Goal: Task Accomplishment & Management: Manage account settings

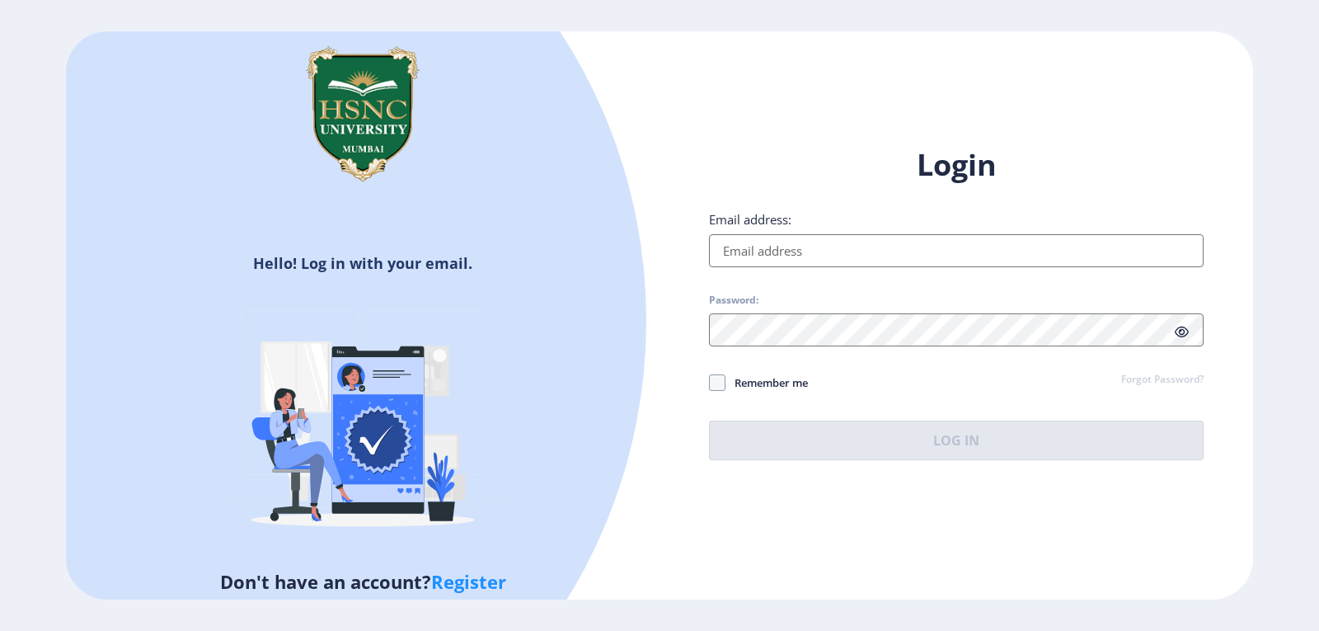
type input "[EMAIL_ADDRESS][DOMAIN_NAME]"
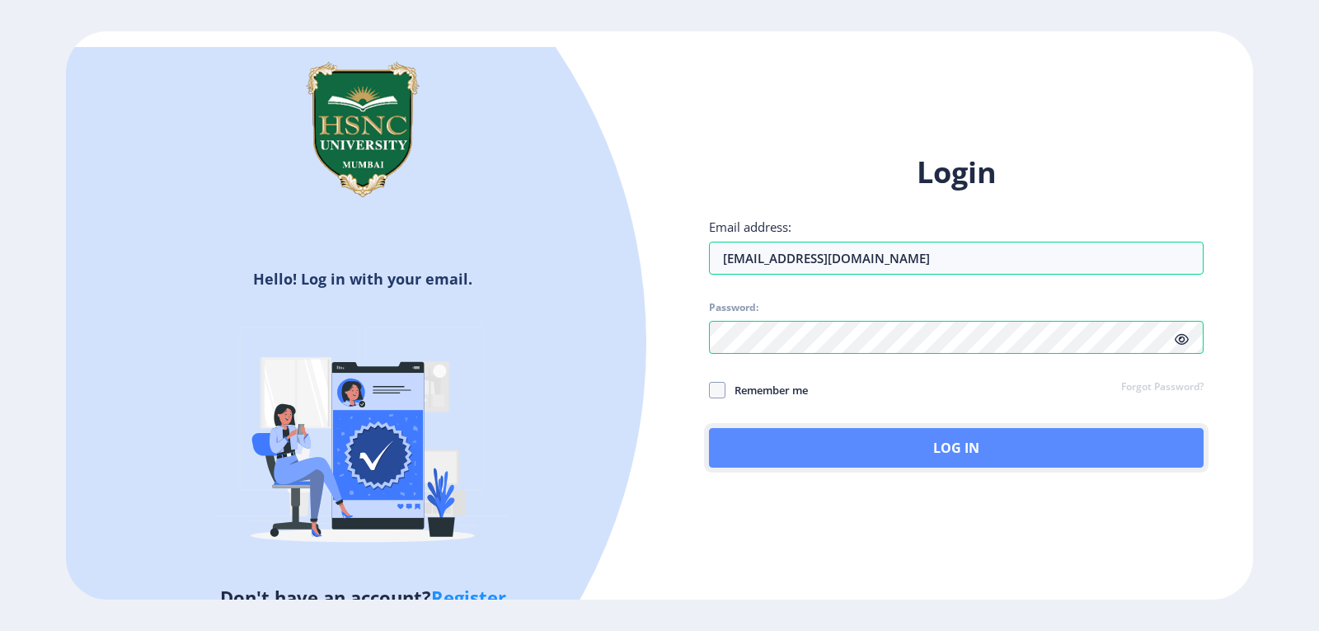
click at [884, 439] on button "Log In" at bounding box center [956, 448] width 495 height 40
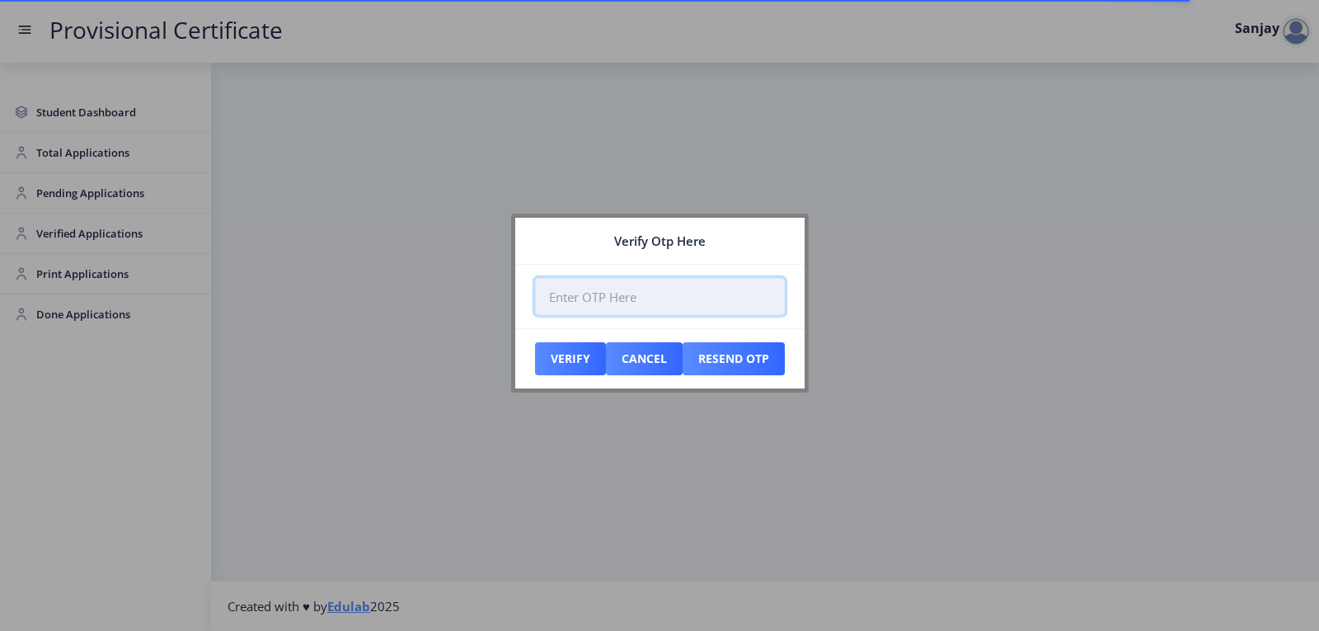
paste input "705483"
type input "705483"
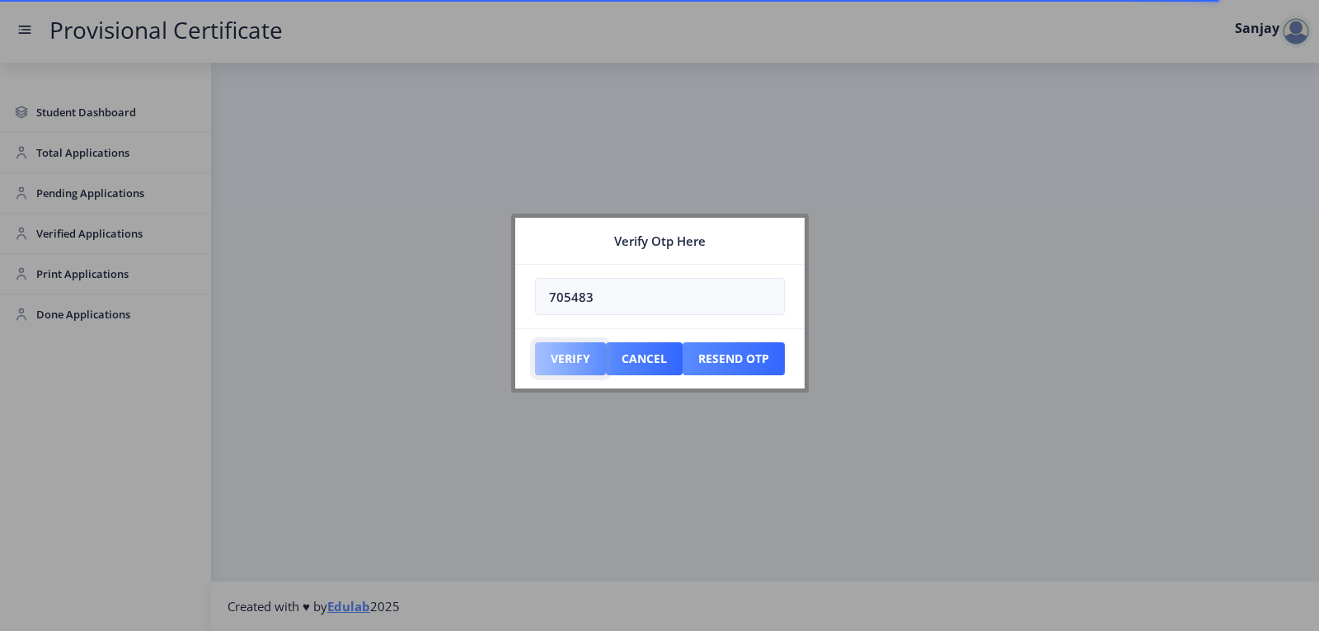
click at [584, 354] on button "Verify" at bounding box center [570, 358] width 71 height 33
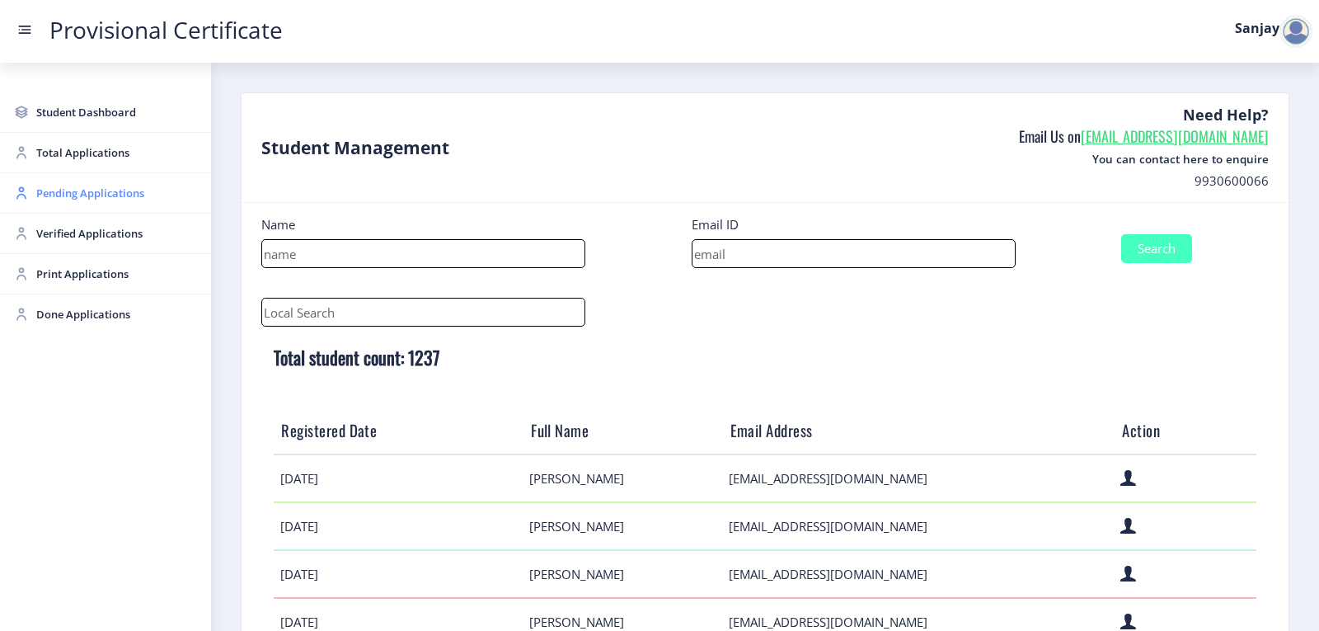
click at [82, 192] on span "Pending Applications" at bounding box center [117, 193] width 162 height 20
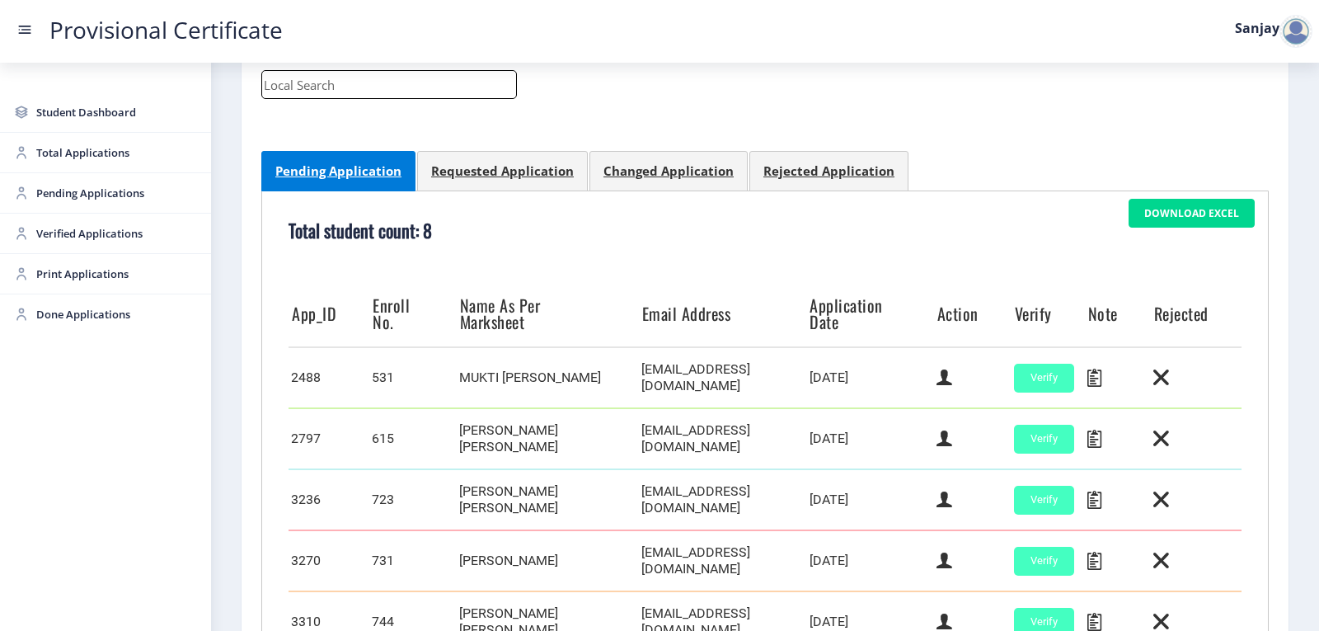
scroll to position [577, 0]
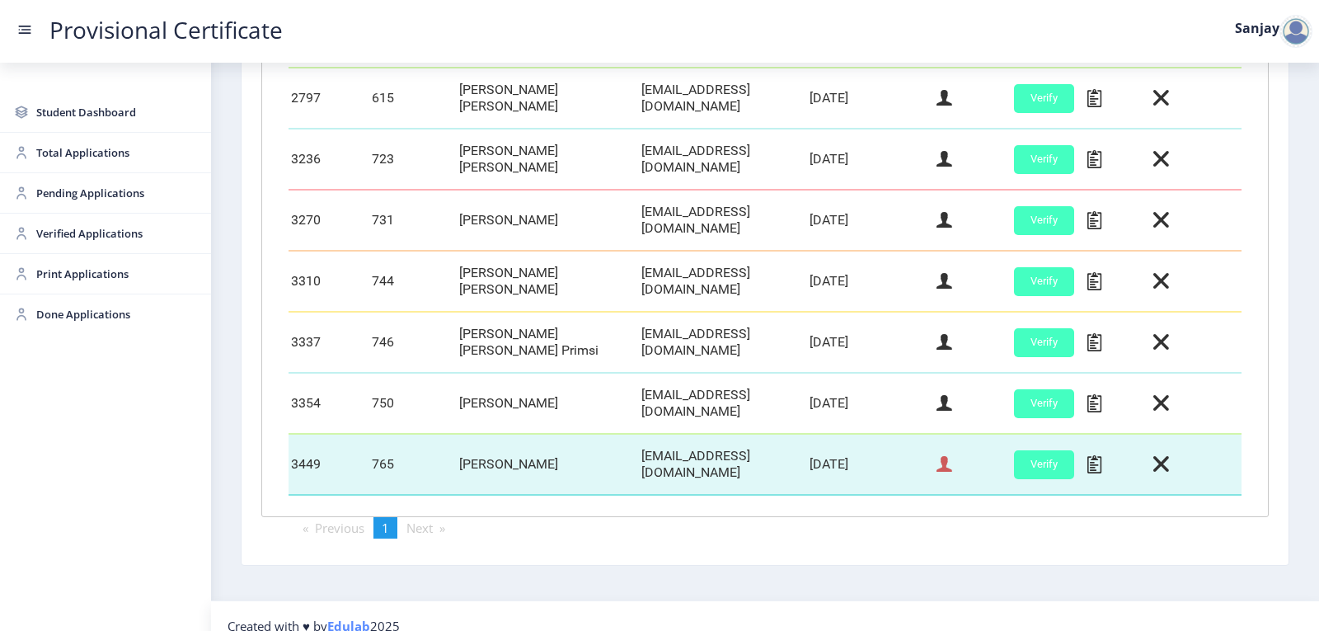
click at [946, 455] on icon at bounding box center [944, 463] width 16 height 21
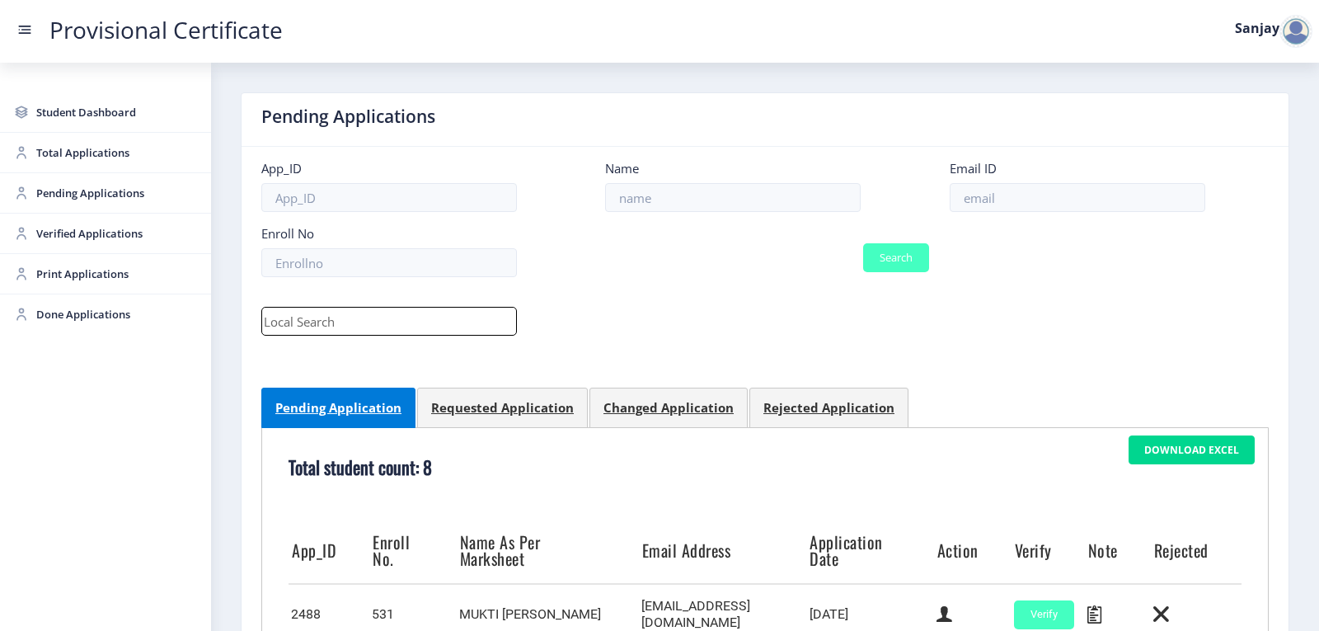
select select "June"
select select "B+"
select select "Regular"
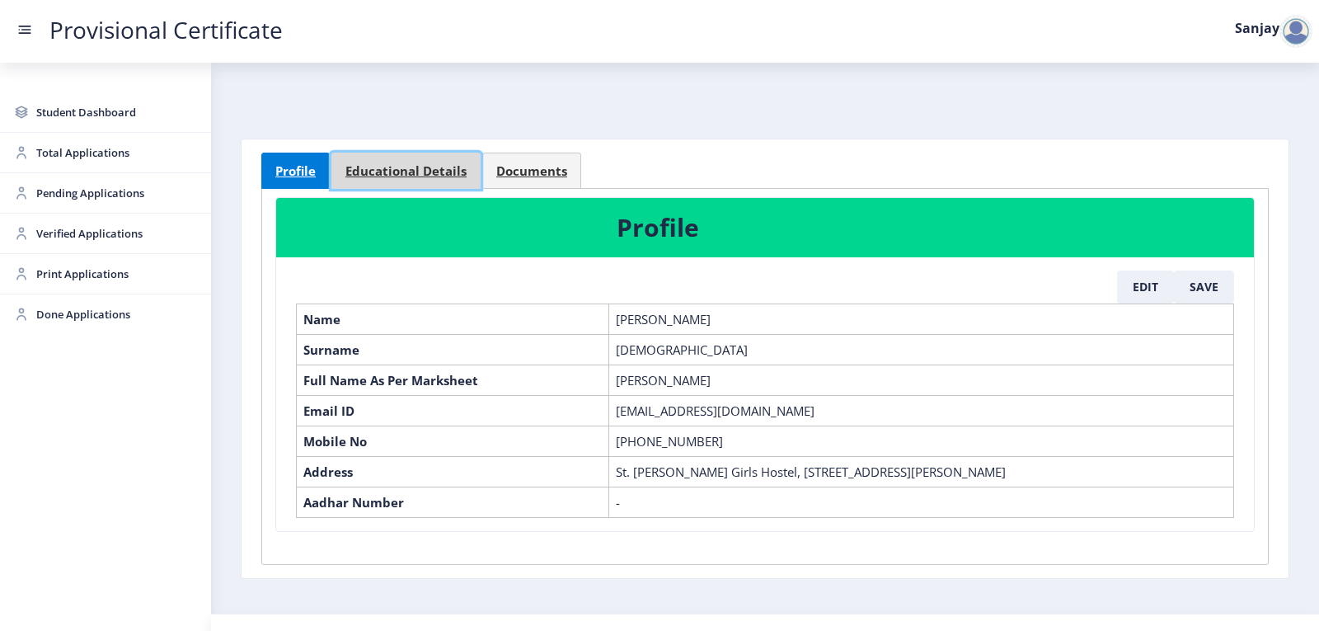
click at [443, 170] on span "Educational Details" at bounding box center [405, 171] width 121 height 12
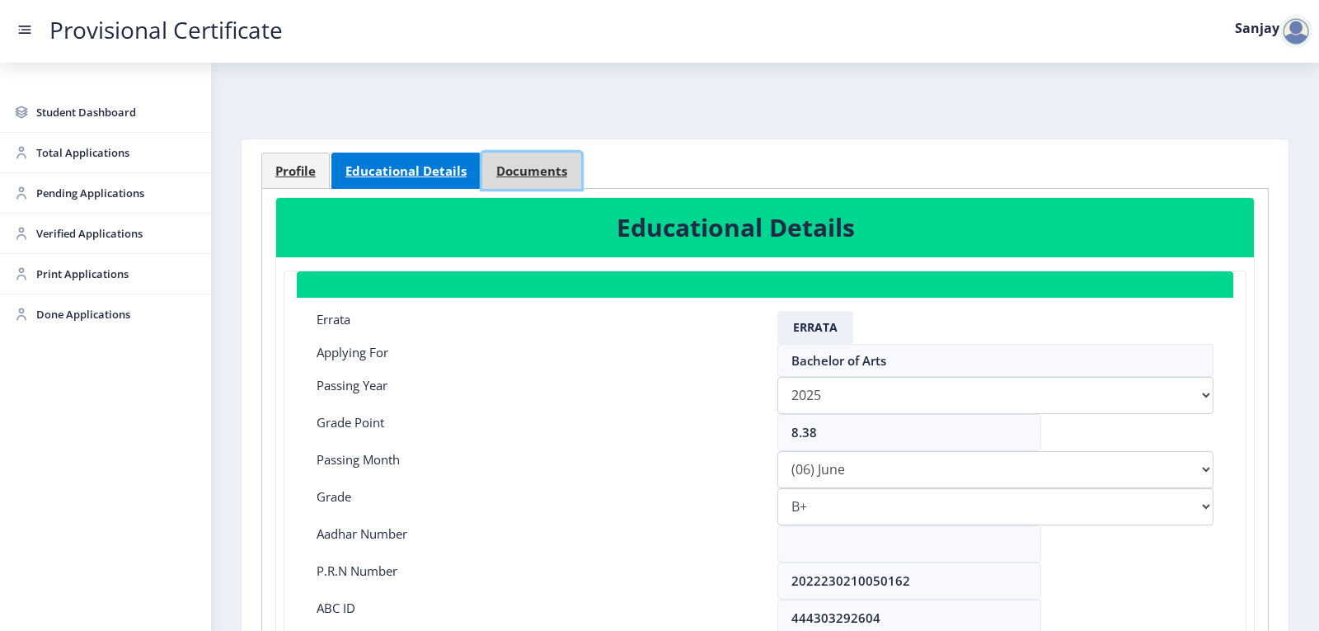
click at [528, 165] on span "Documents" at bounding box center [531, 171] width 71 height 12
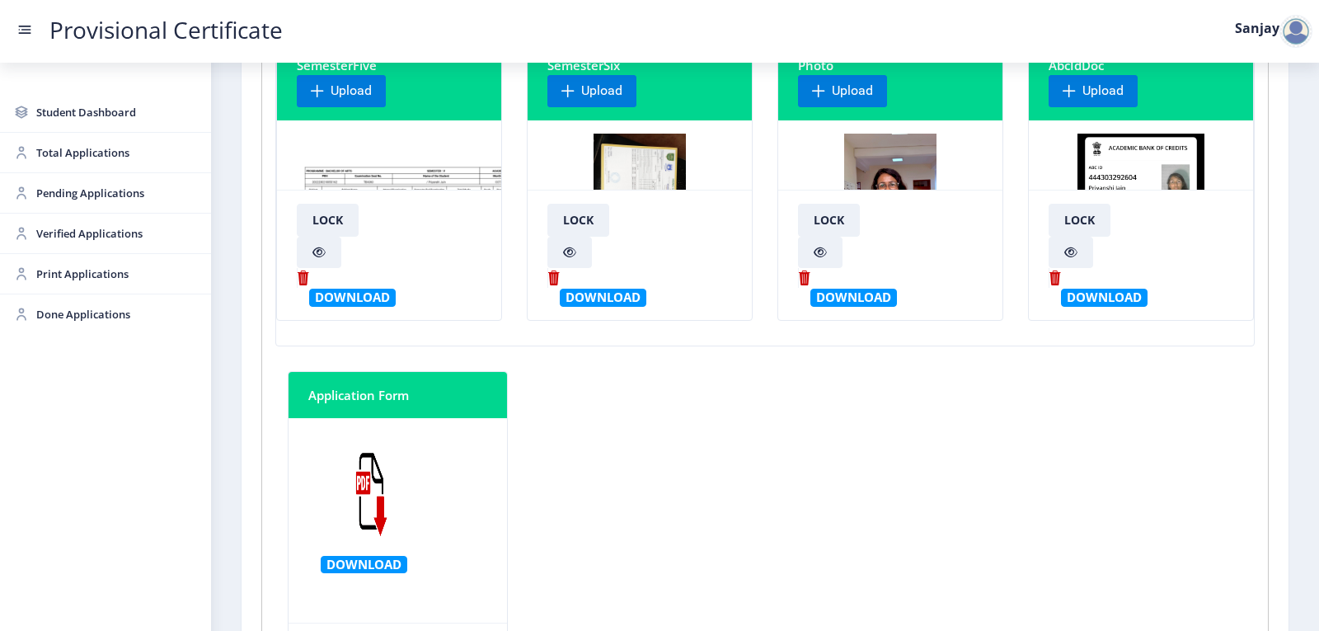
scroll to position [495, 0]
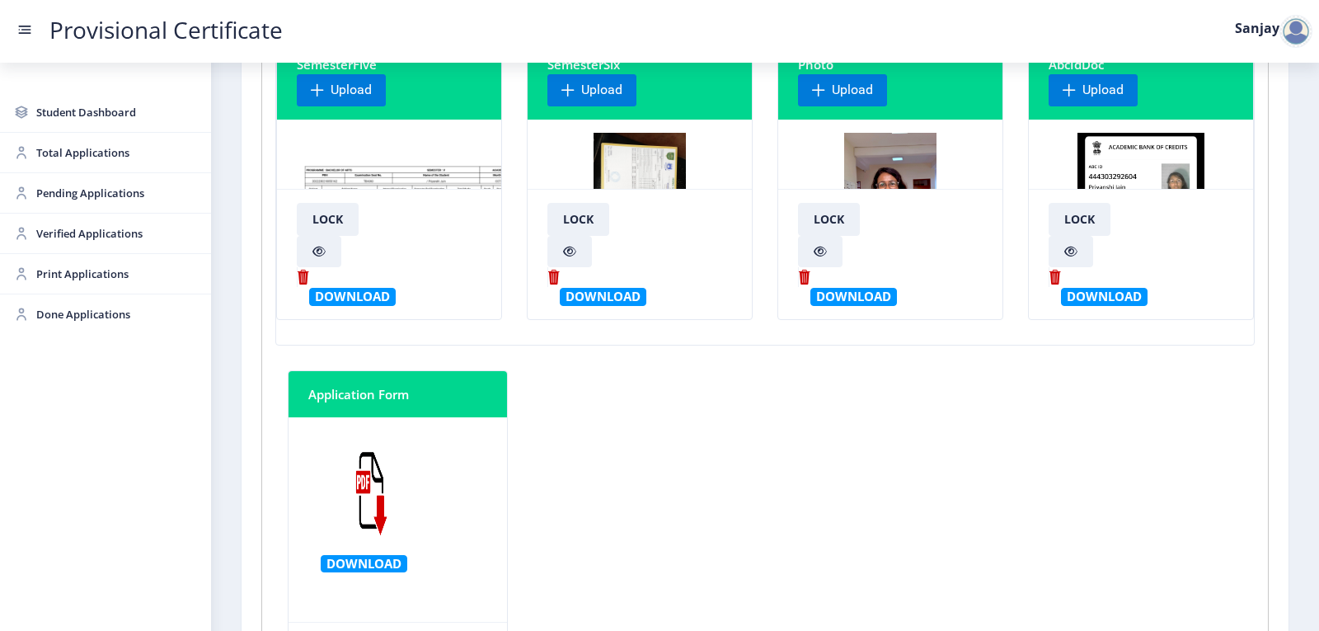
click at [607, 176] on img at bounding box center [639, 195] width 93 height 124
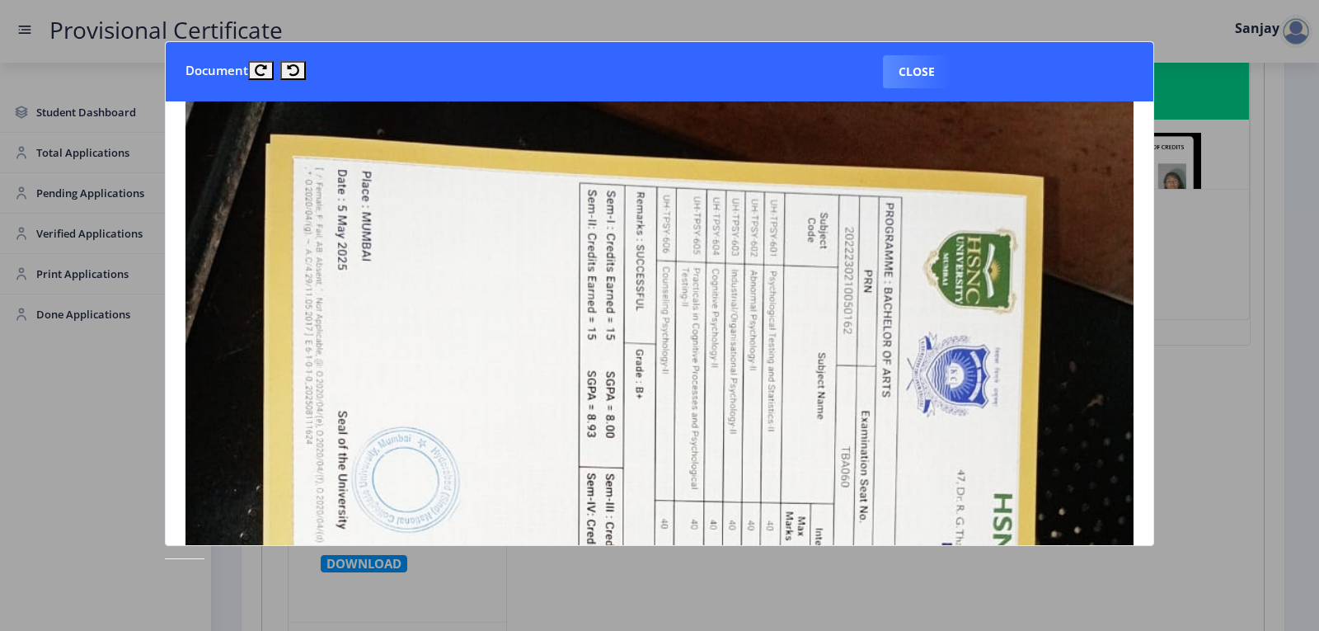
scroll to position [0, 0]
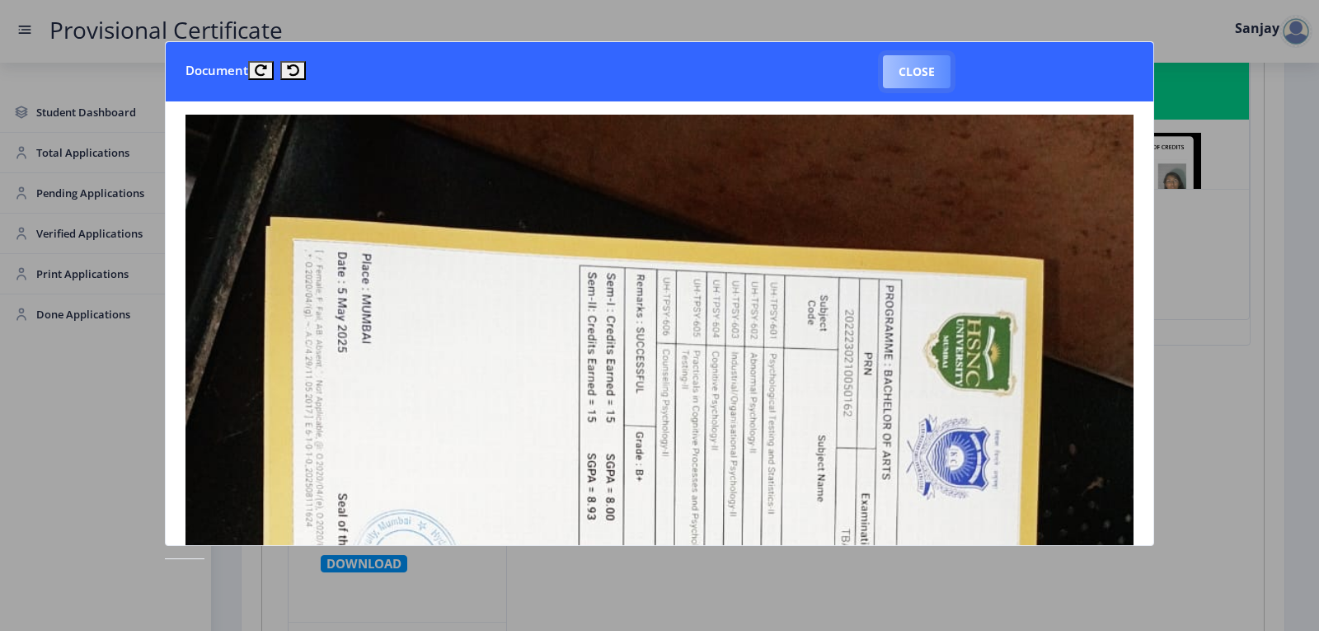
click at [900, 63] on button "Close" at bounding box center [917, 71] width 68 height 33
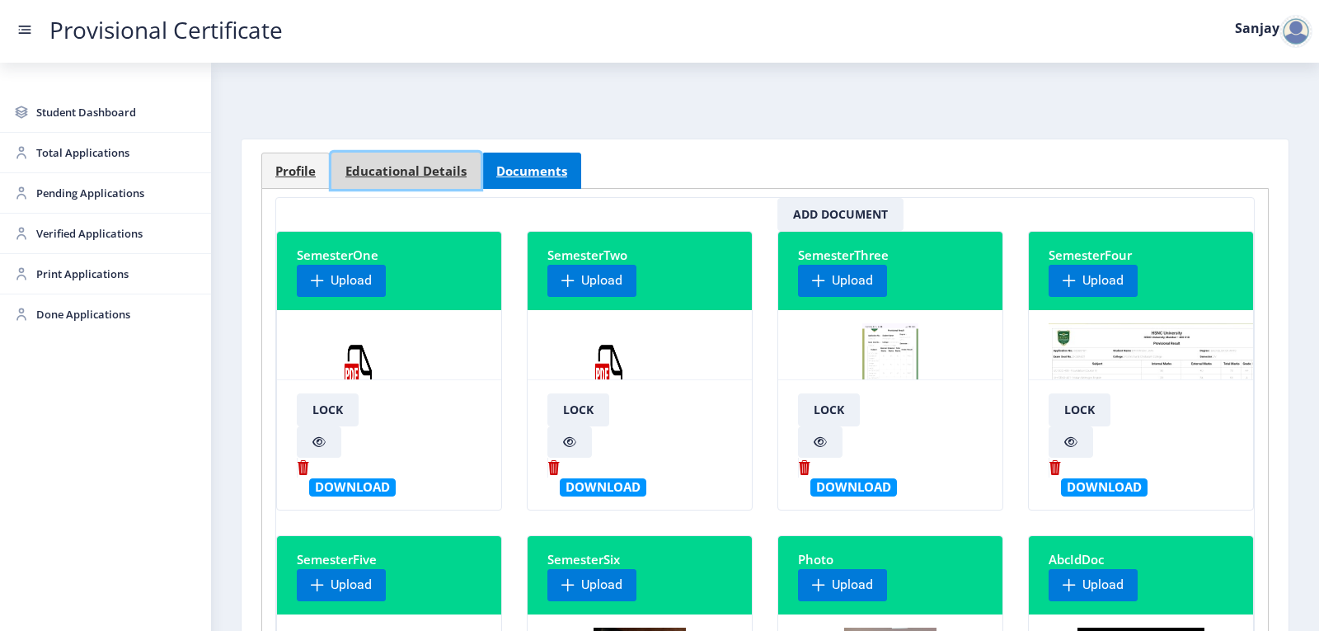
click at [415, 166] on span "Educational Details" at bounding box center [405, 171] width 121 height 12
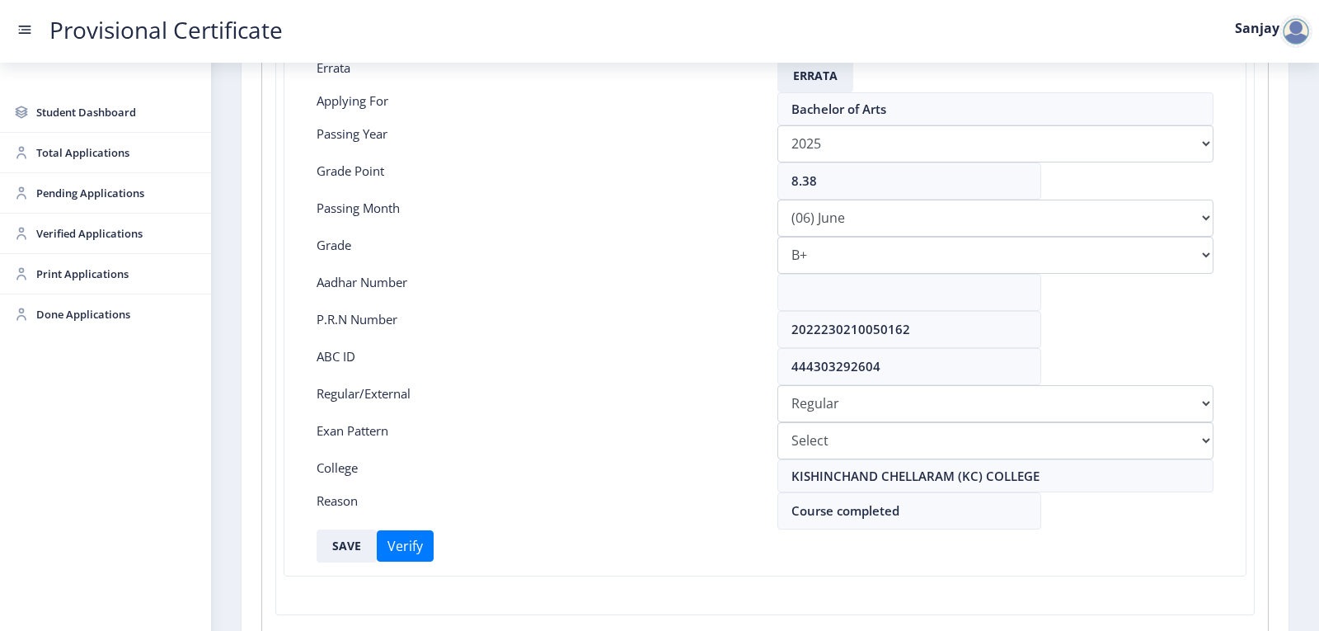
scroll to position [330, 0]
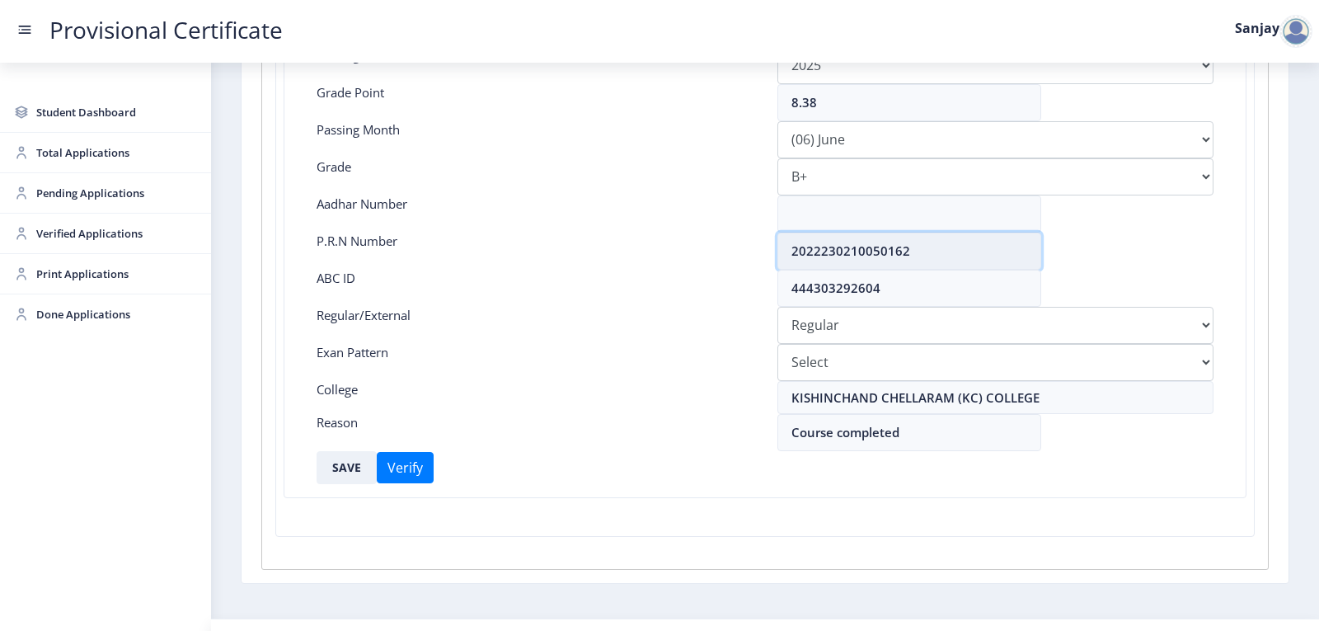
drag, startPoint x: 794, startPoint y: 251, endPoint x: 986, endPoint y: 251, distance: 192.1
click at [911, 251] on input "2022230210050162" at bounding box center [909, 250] width 264 height 37
click at [988, 251] on input "2022230210050162" at bounding box center [909, 250] width 264 height 37
drag, startPoint x: 791, startPoint y: 252, endPoint x: 923, endPoint y: 247, distance: 132.8
click at [923, 247] on input "2022230210050162" at bounding box center [909, 250] width 264 height 37
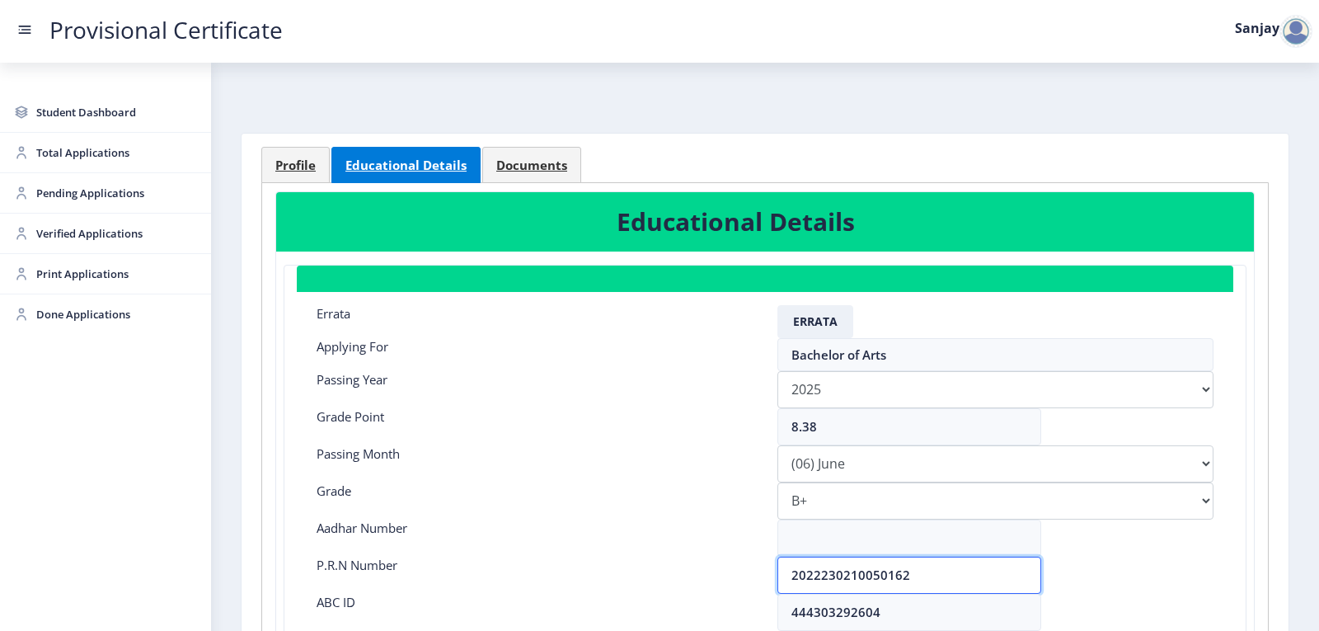
scroll to position [0, 0]
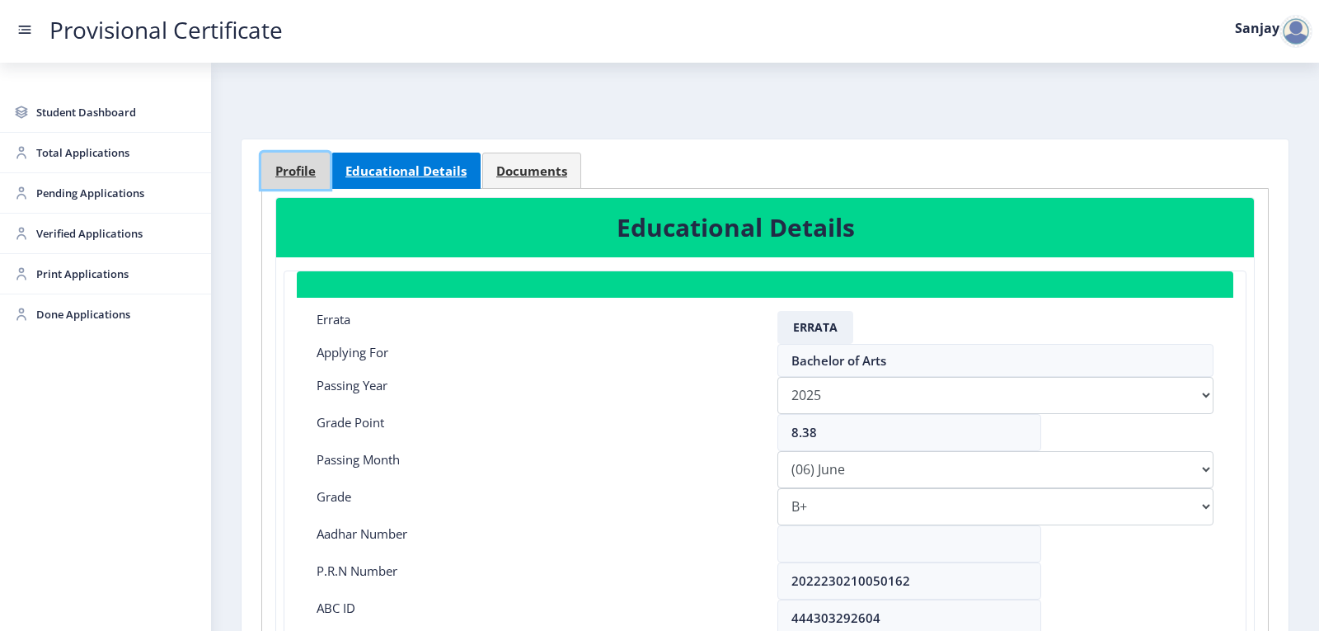
click at [319, 171] on link "Profile" at bounding box center [295, 170] width 68 height 36
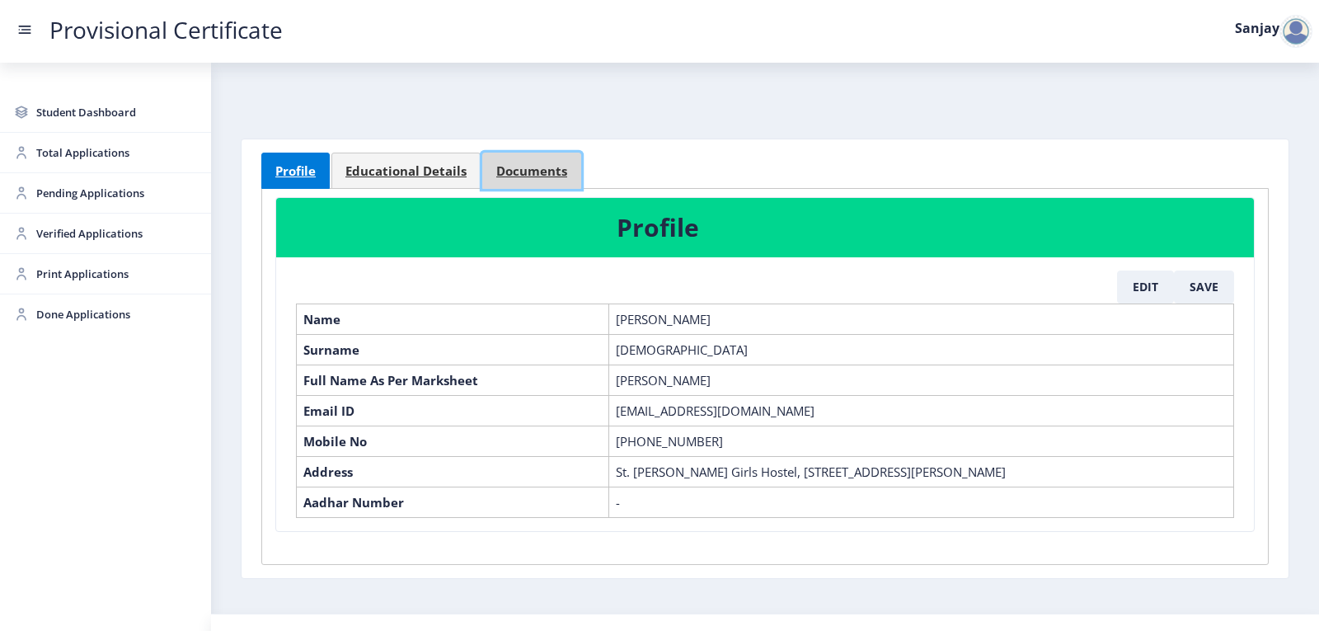
click at [515, 165] on span "Documents" at bounding box center [531, 171] width 71 height 12
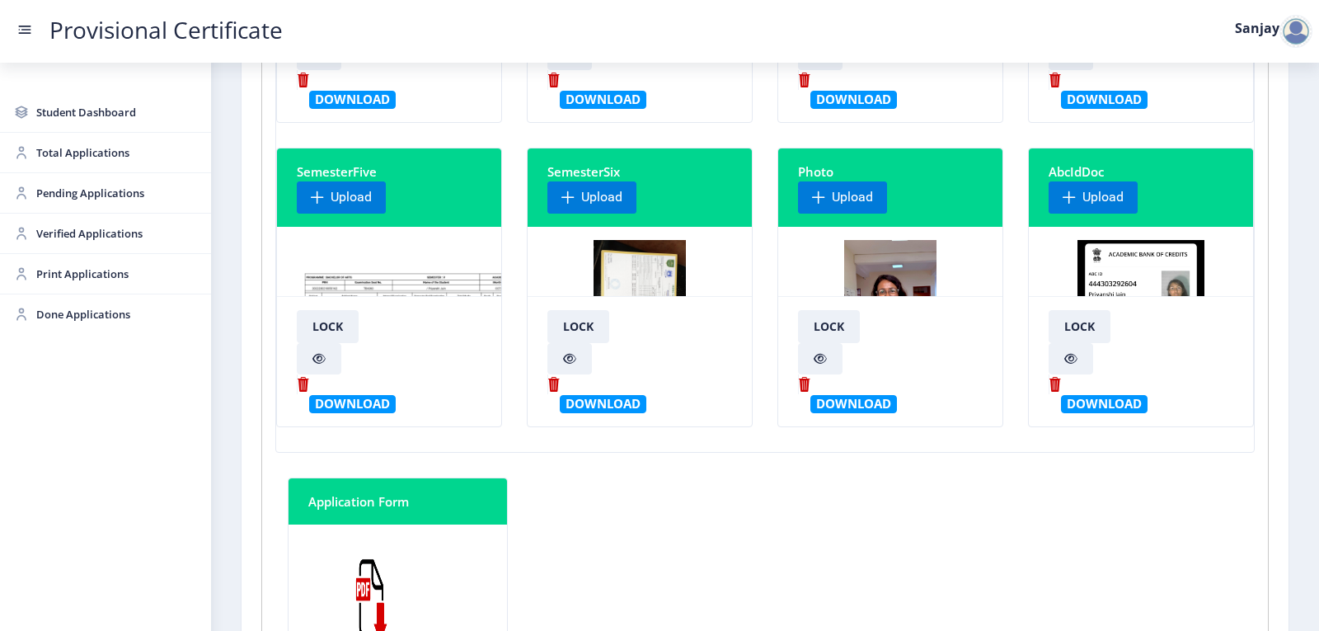
scroll to position [412, 0]
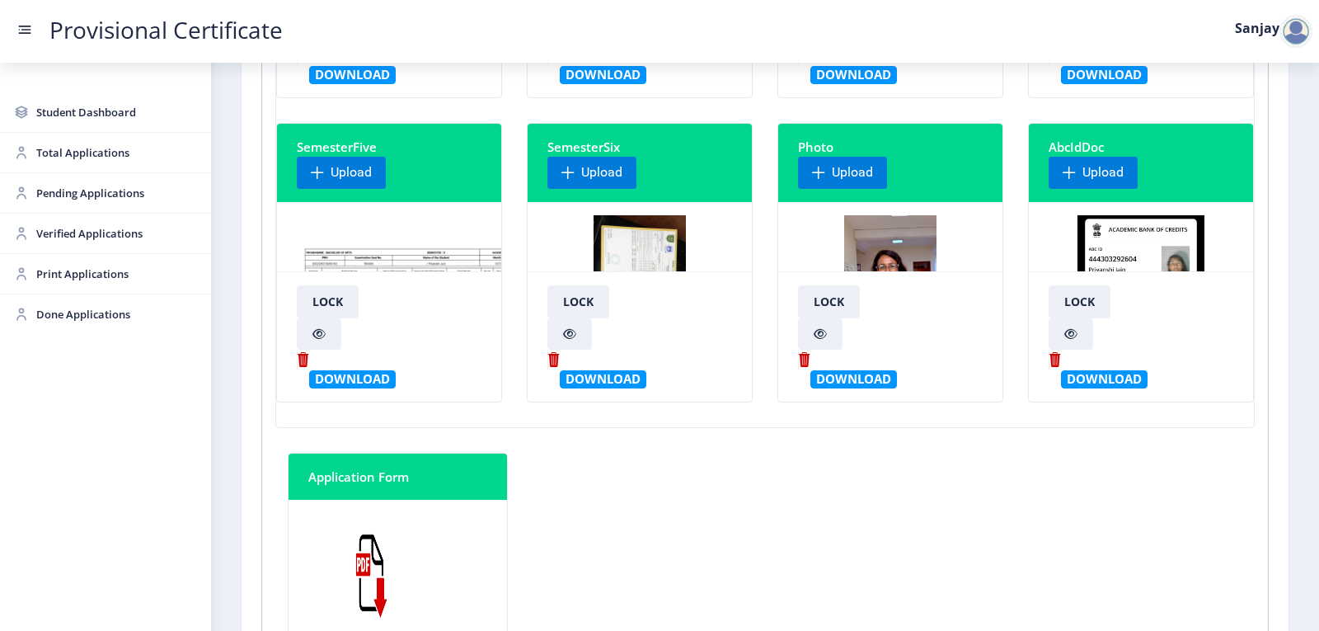
click at [623, 256] on img at bounding box center [639, 277] width 93 height 124
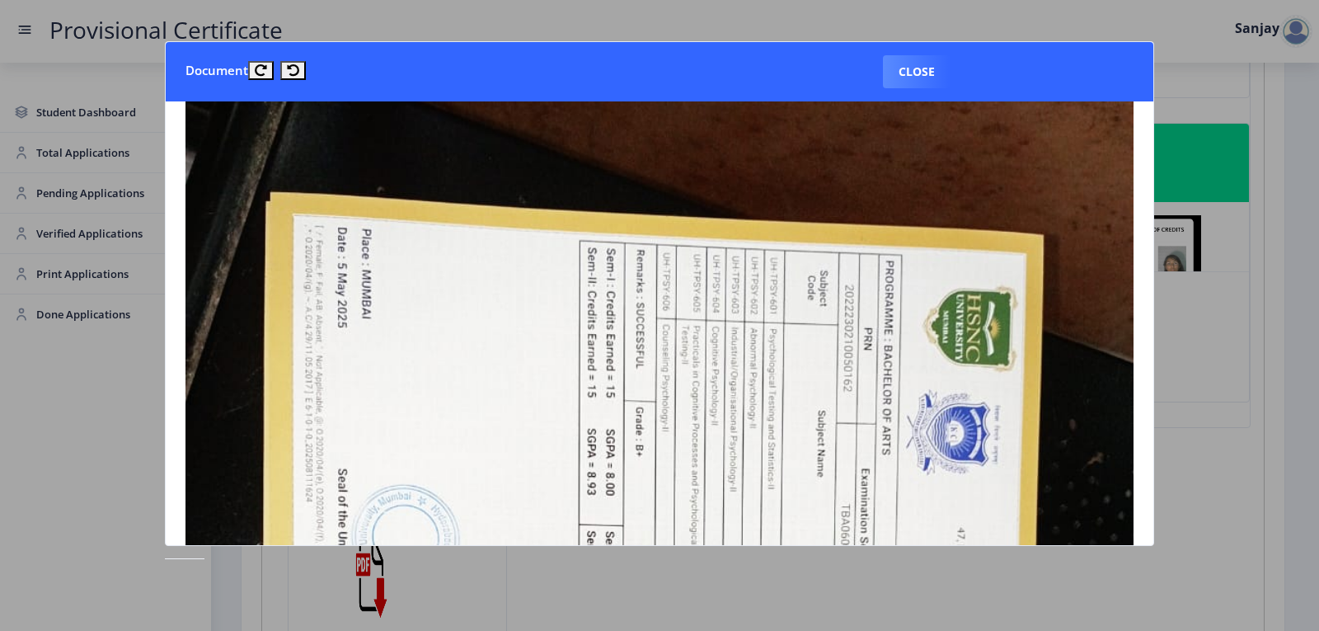
scroll to position [0, 0]
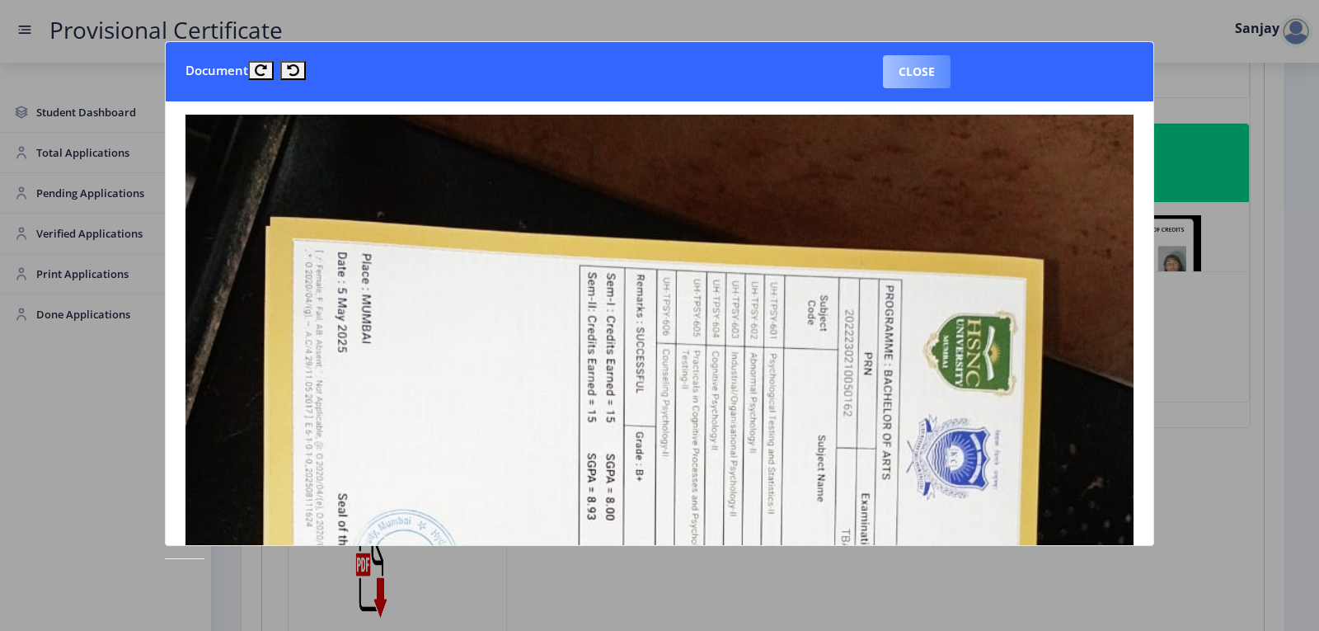
click at [922, 69] on button "Close" at bounding box center [917, 71] width 68 height 33
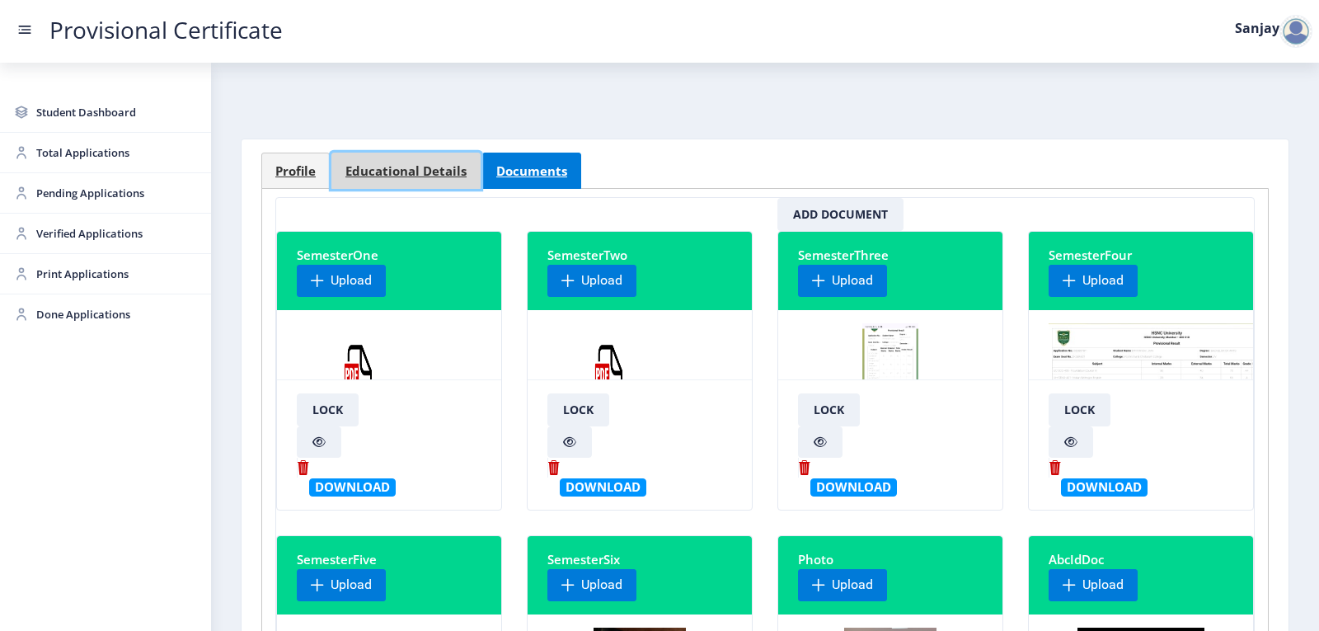
click at [349, 176] on span "Educational Details" at bounding box center [405, 171] width 121 height 12
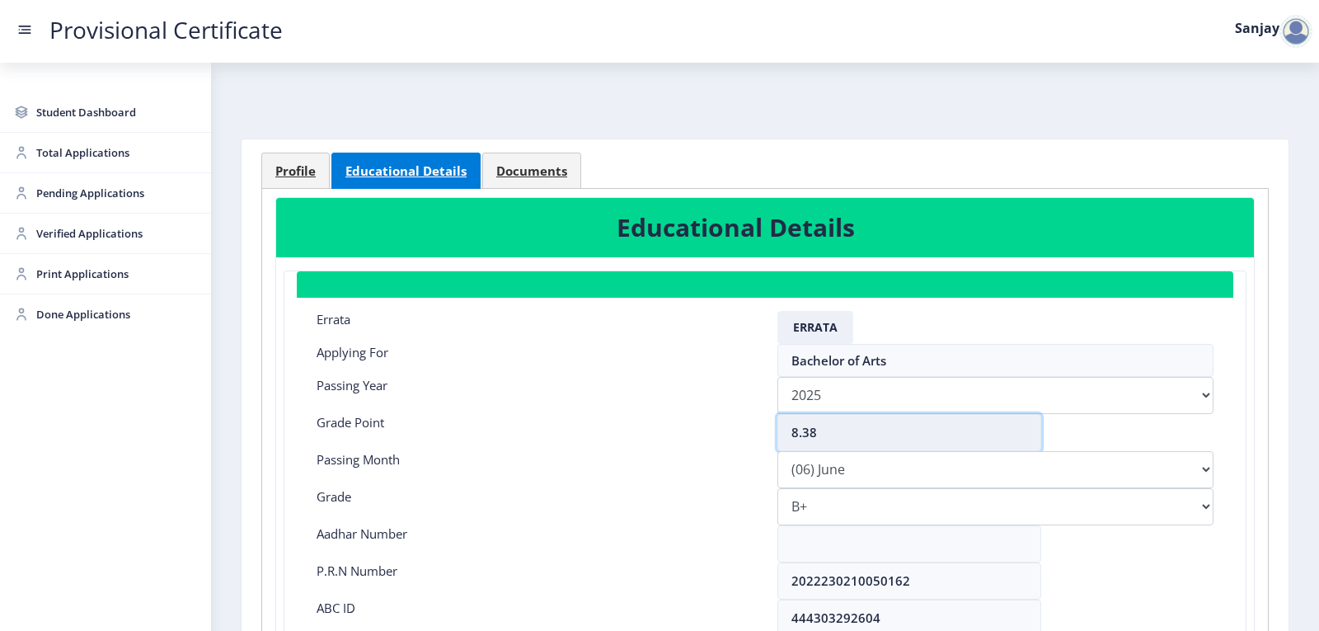
click at [812, 427] on input "8.38" at bounding box center [909, 432] width 264 height 37
type input "8.37"
click at [840, 477] on select "Please select PassingMonth (01) January (02) February (03) March (04) April (05…" at bounding box center [995, 469] width 436 height 37
select select "March"
click at [777, 451] on select "Please select PassingMonth (01) January (02) February (03) March (04) April (05…" at bounding box center [995, 469] width 436 height 37
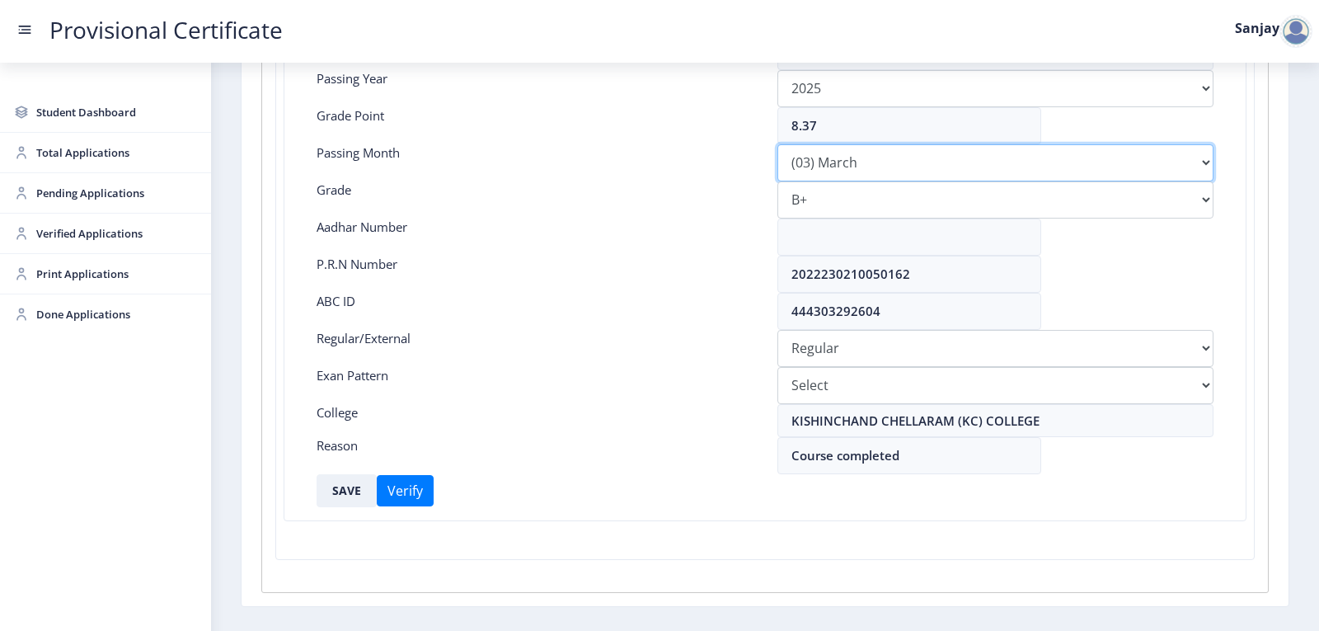
scroll to position [368, 0]
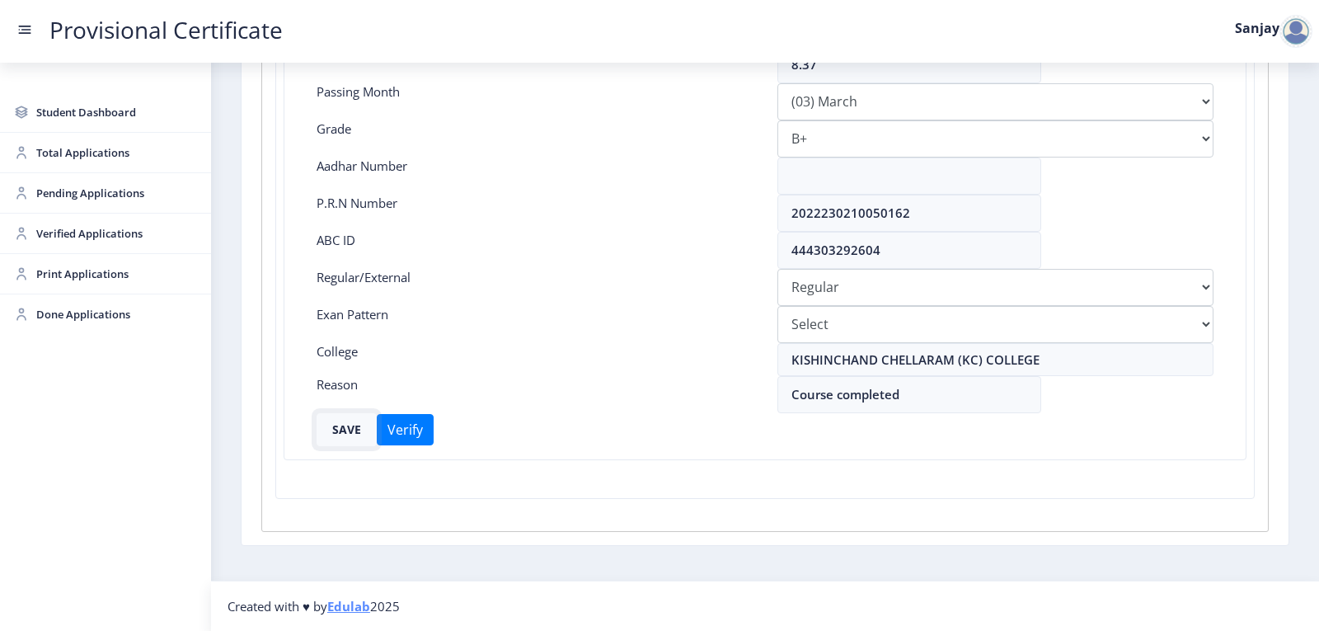
click at [346, 433] on button "SAVE" at bounding box center [347, 429] width 60 height 33
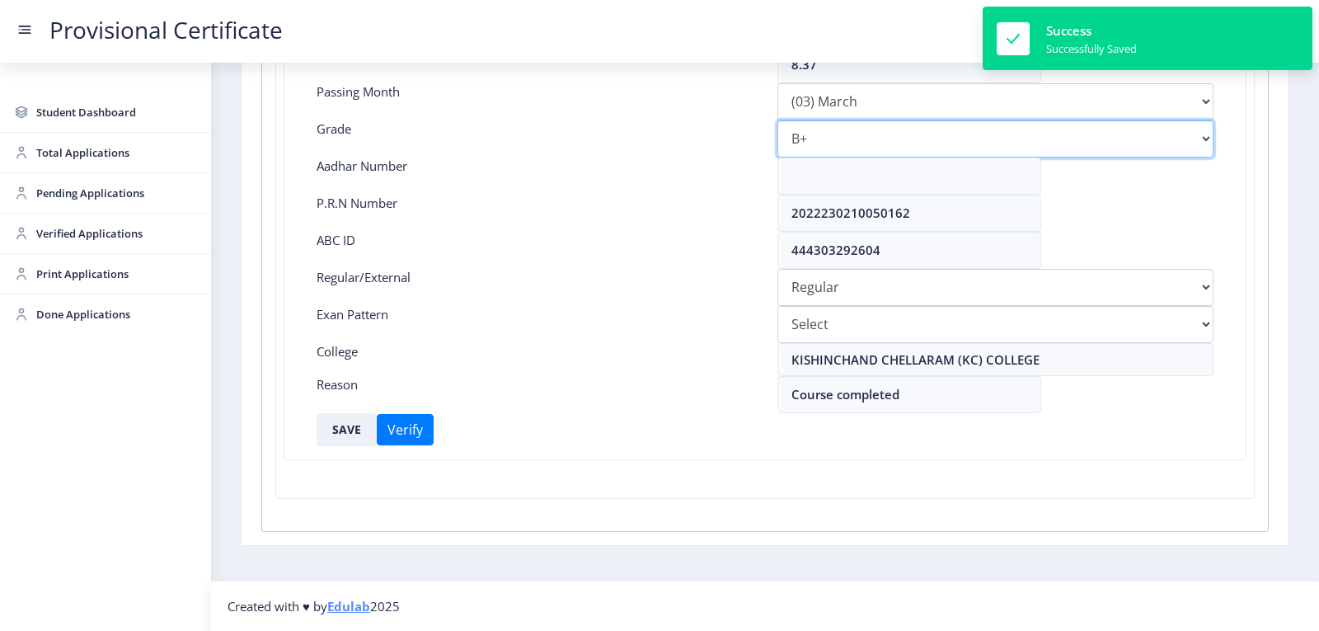
click at [852, 142] on select "Select Grade O A+ A B+ B C D F(Fail)" at bounding box center [995, 138] width 436 height 37
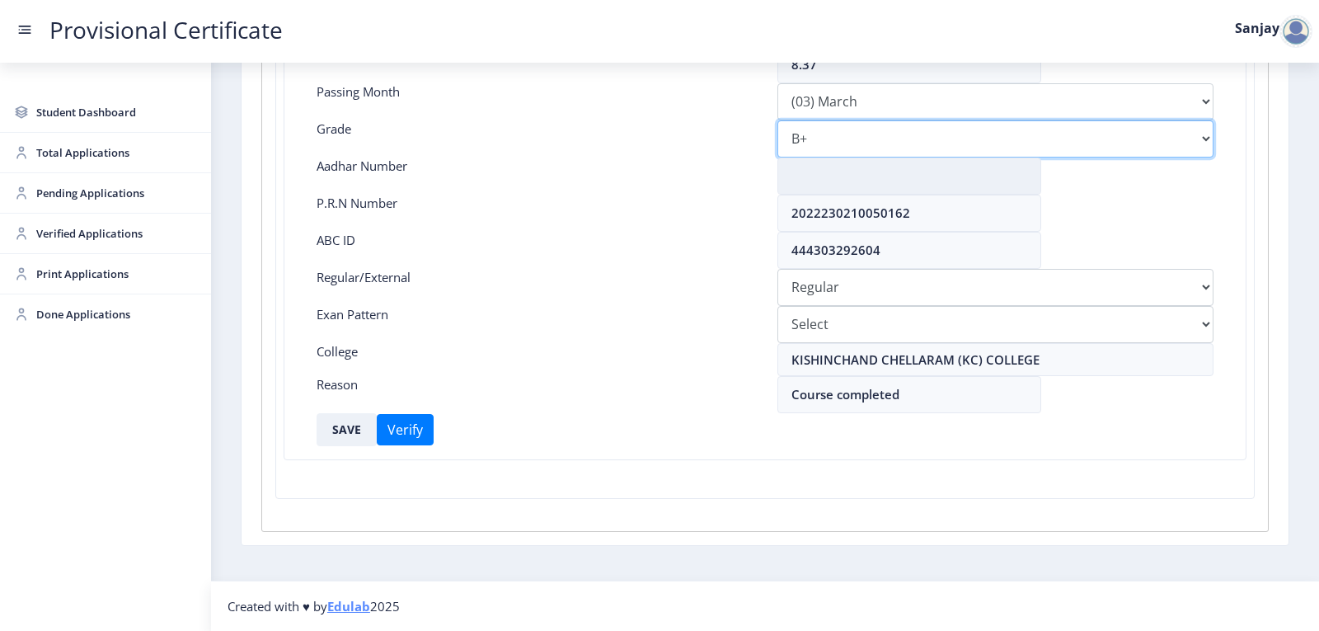
select select "A"
click at [777, 120] on select "Select Grade O A+ A B+ B C D F(Fail)" at bounding box center [995, 138] width 436 height 37
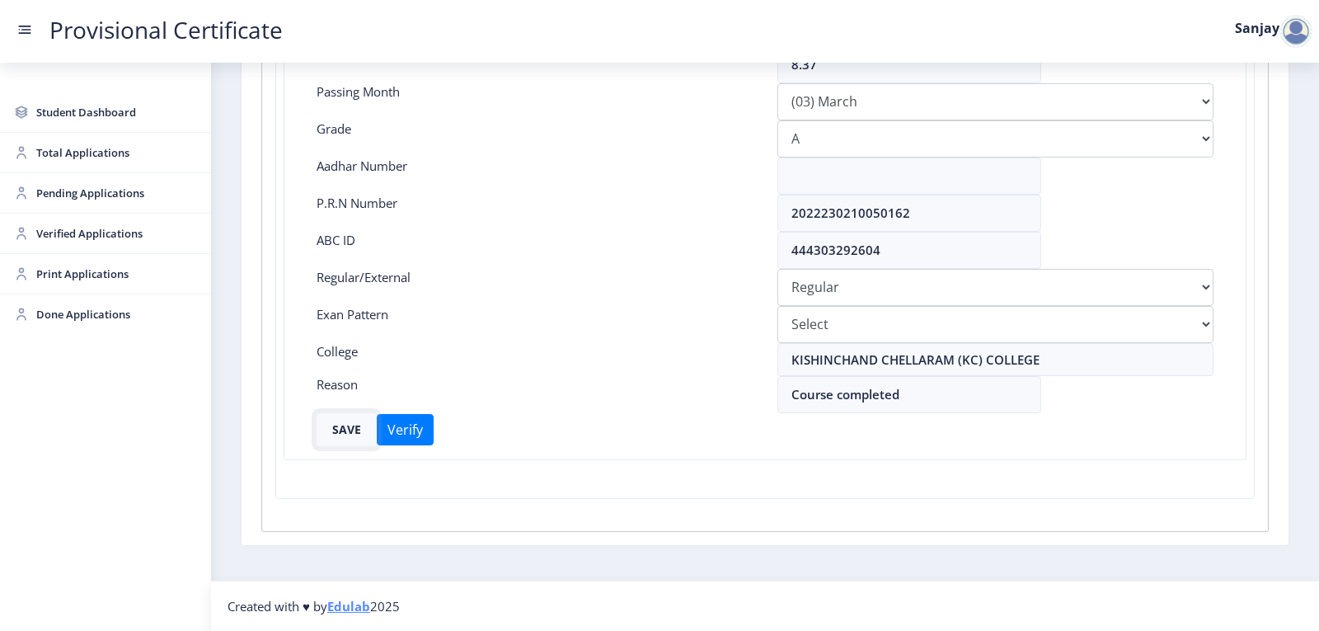
click at [350, 430] on button "SAVE" at bounding box center [347, 429] width 60 height 33
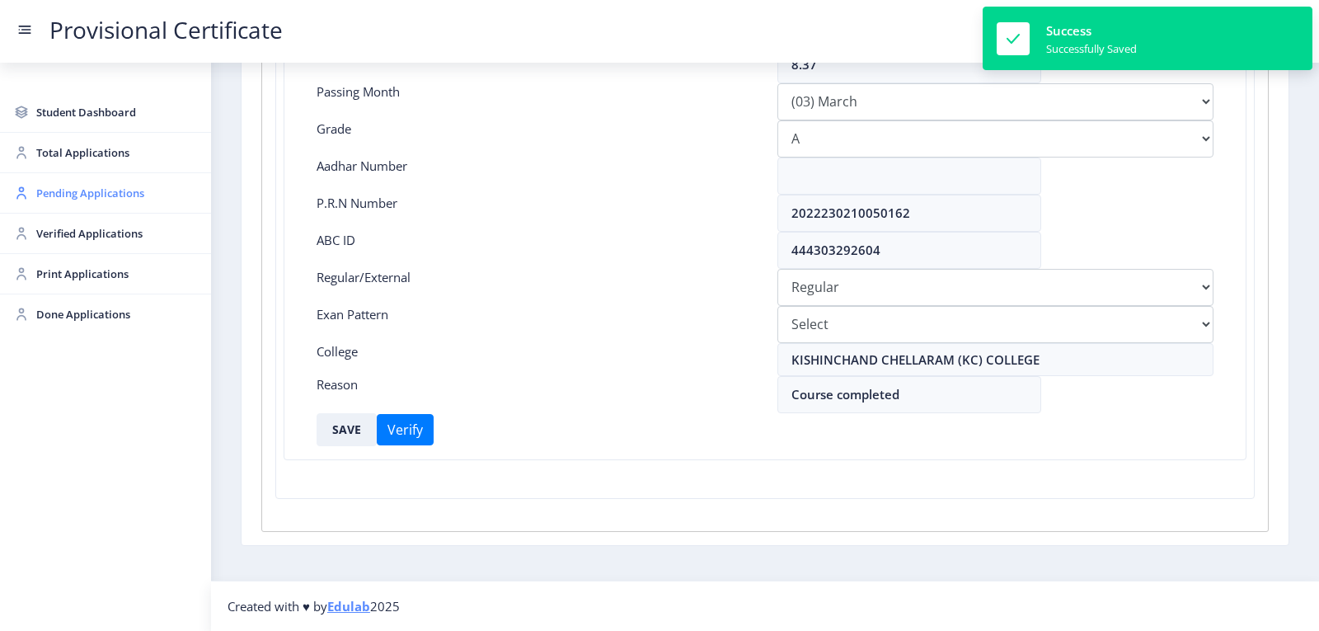
click at [74, 186] on span "Pending Applications" at bounding box center [117, 193] width 162 height 20
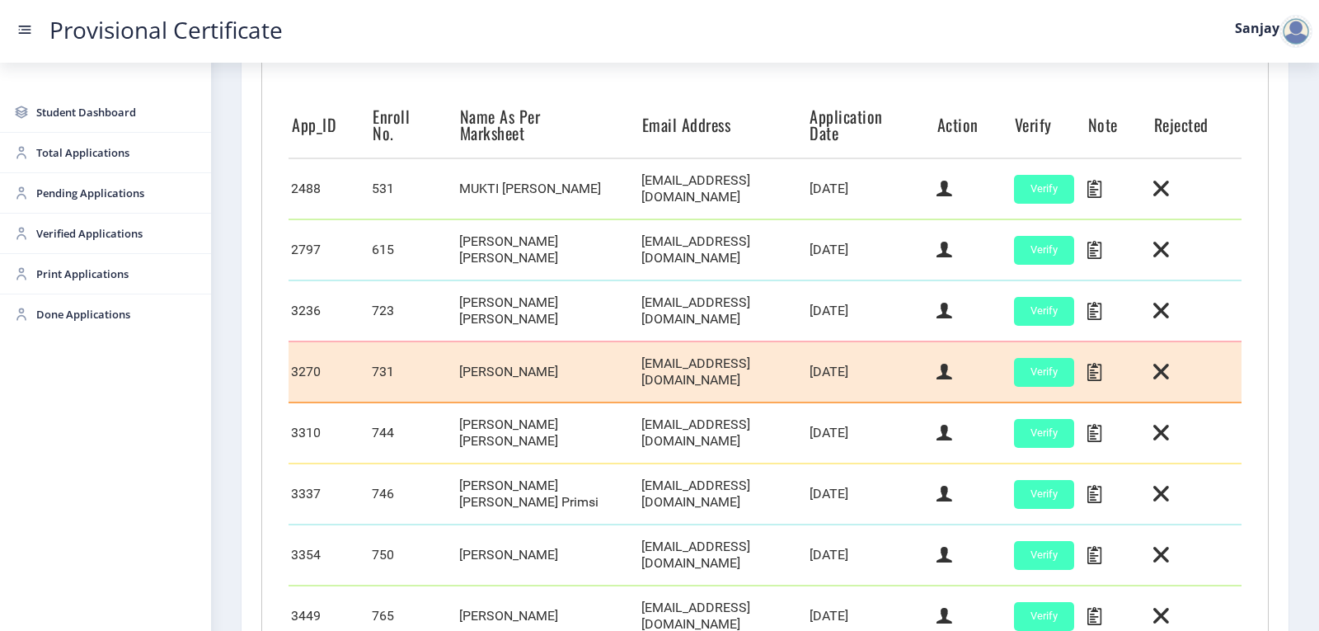
scroll to position [495, 0]
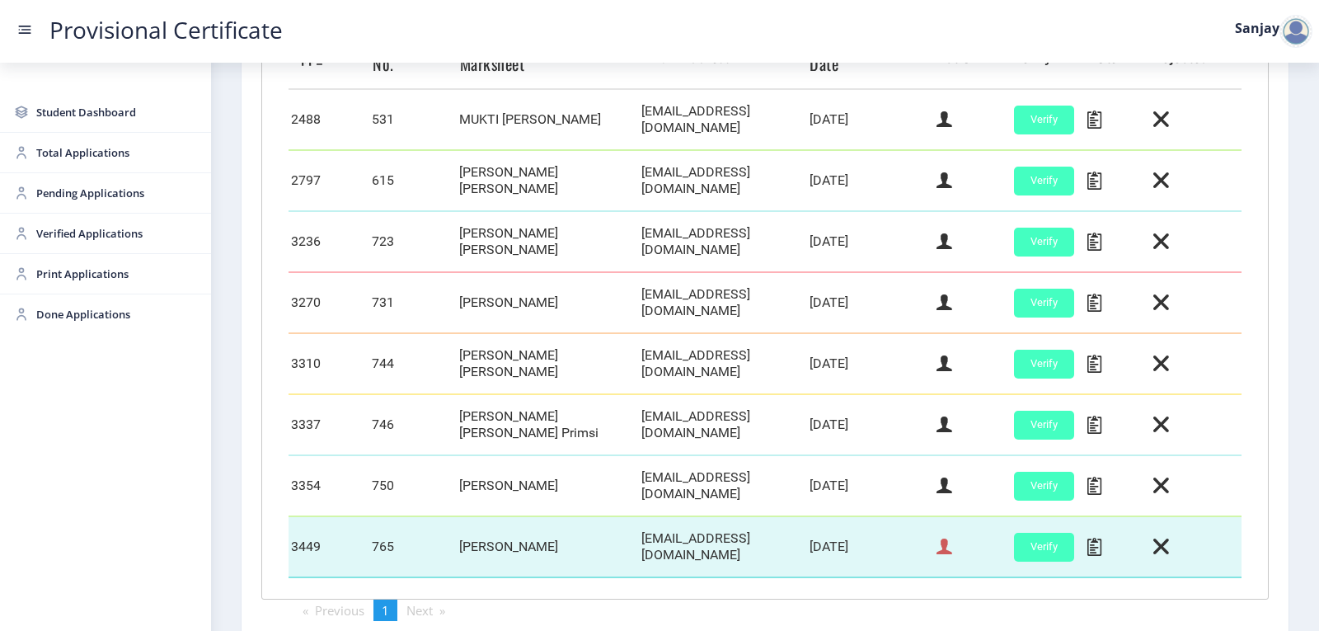
click at [936, 543] on icon at bounding box center [944, 546] width 16 height 21
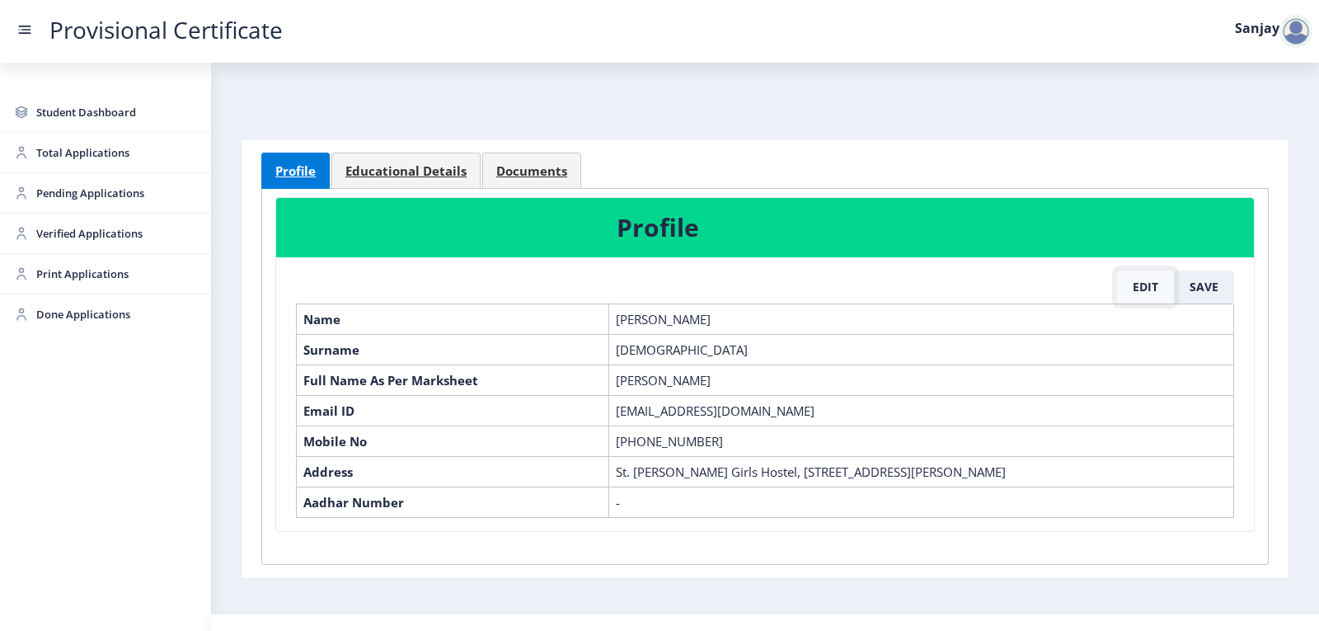
click at [1144, 290] on button "Edit" at bounding box center [1145, 286] width 57 height 33
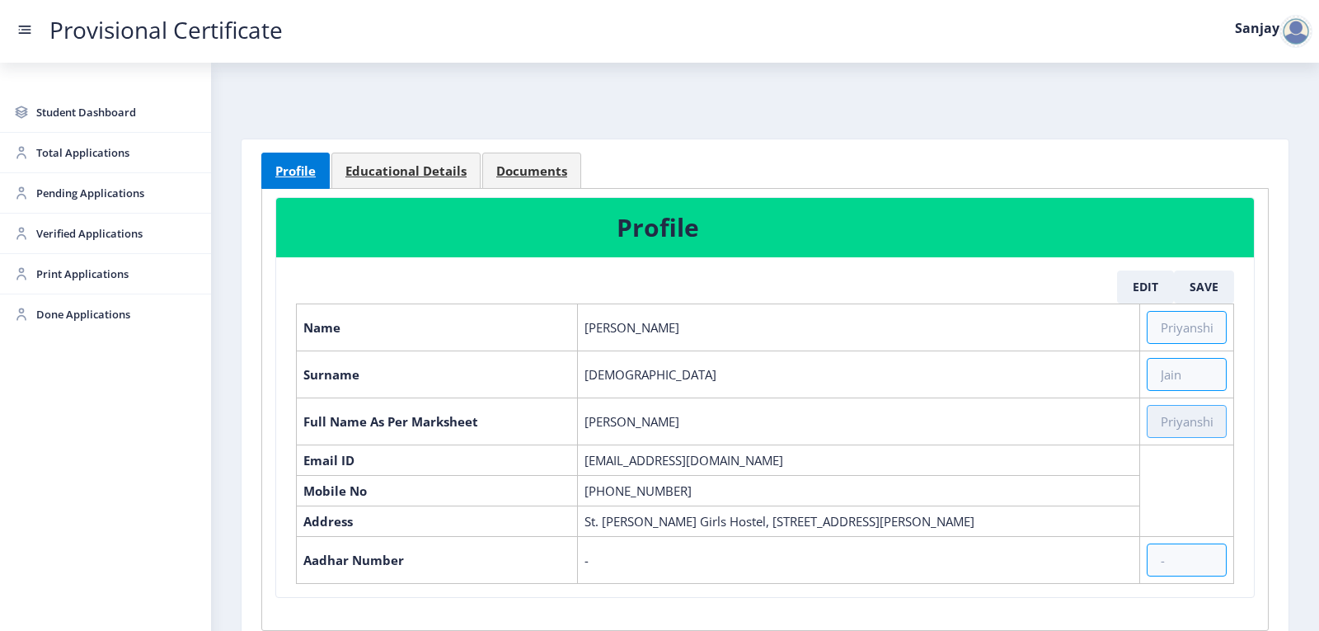
drag, startPoint x: 1150, startPoint y: 420, endPoint x: 1158, endPoint y: 426, distance: 10.1
click at [1156, 425] on input "text" at bounding box center [1187, 421] width 80 height 33
type input "[DEMOGRAPHIC_DATA][PERSON_NAME] Mukesh [PERSON_NAME]"
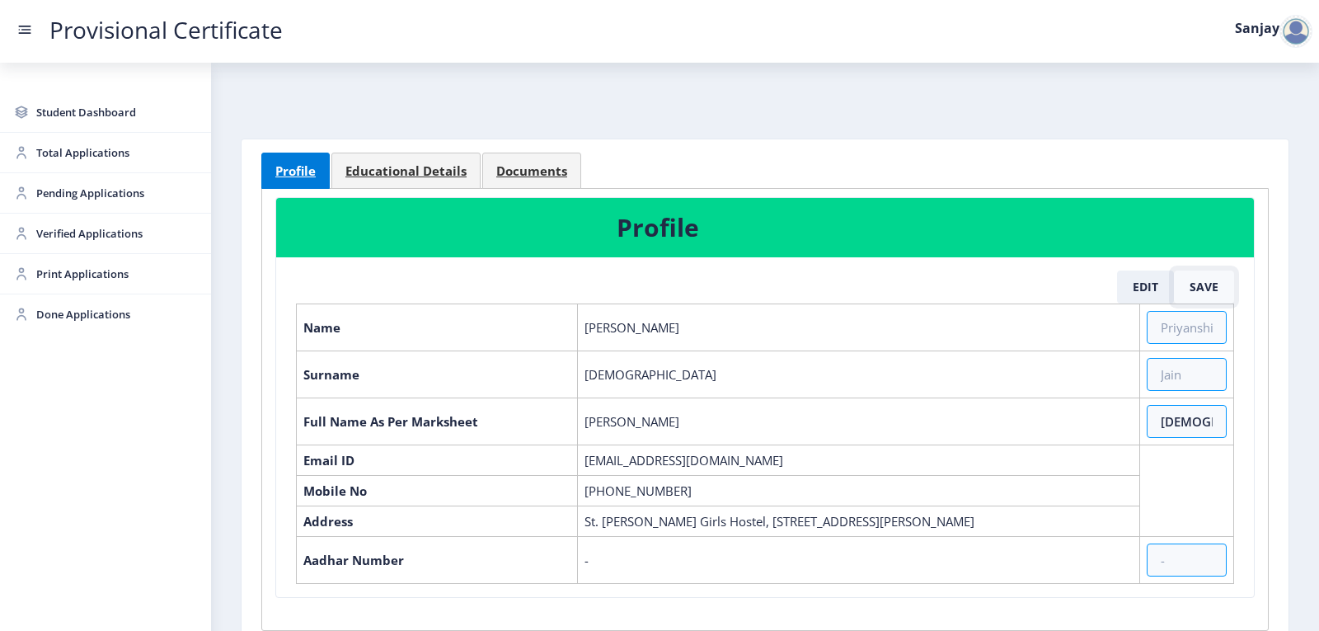
click at [1203, 287] on button "Save" at bounding box center [1204, 286] width 60 height 33
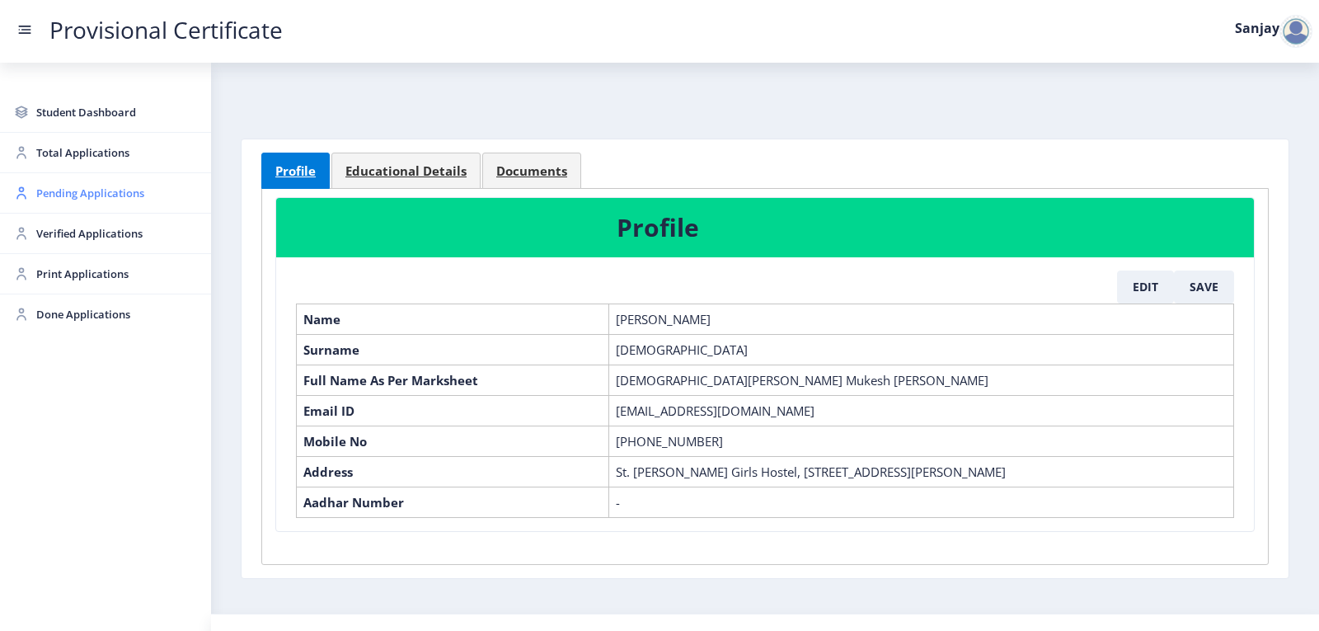
click at [86, 200] on span "Pending Applications" at bounding box center [117, 193] width 162 height 20
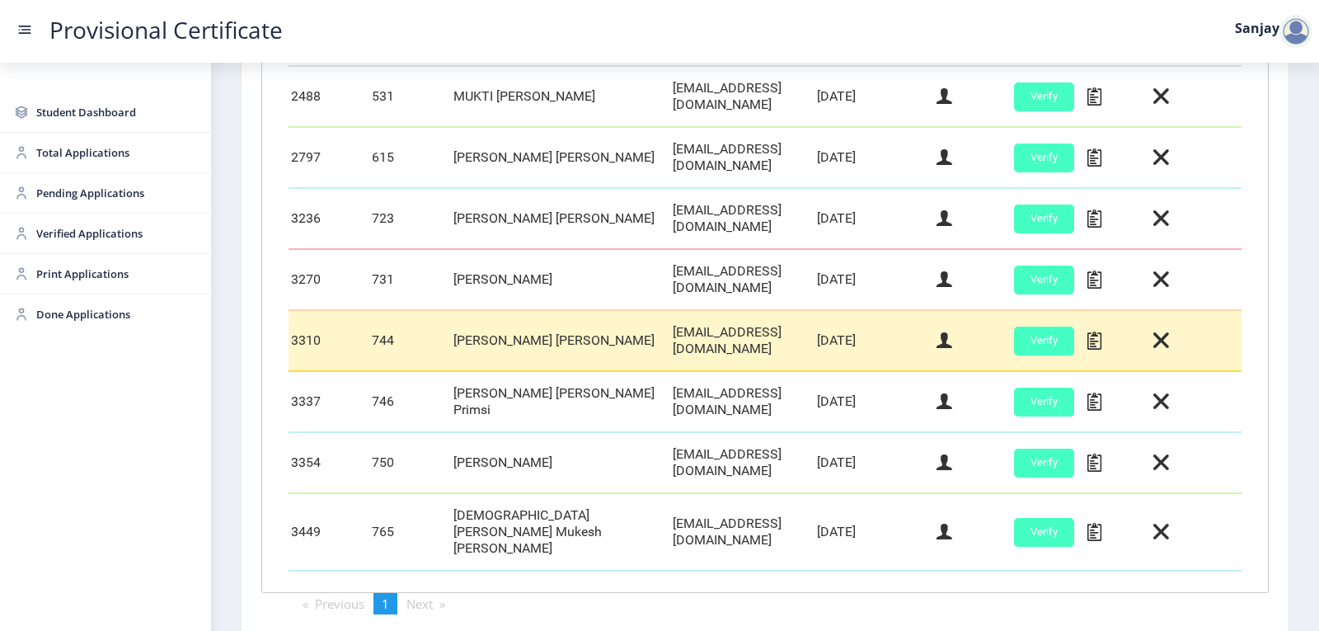
scroll to position [584, 0]
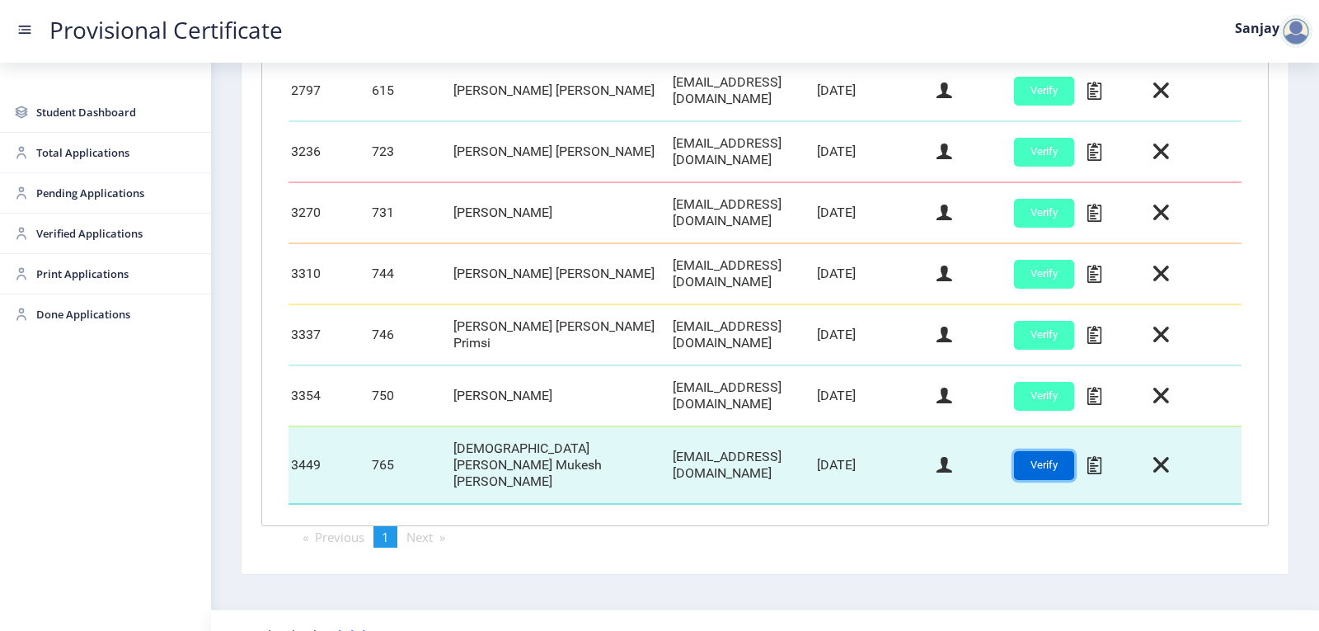
click at [1035, 456] on button "Verify" at bounding box center [1044, 465] width 60 height 29
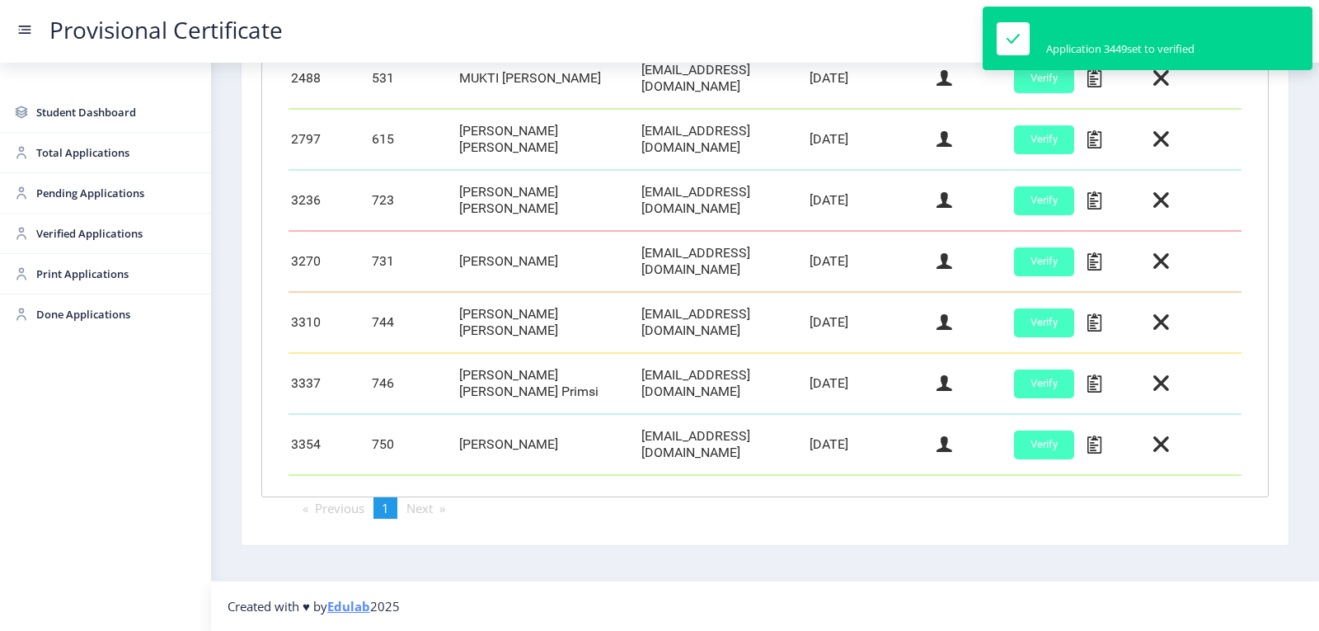
scroll to position [528, 0]
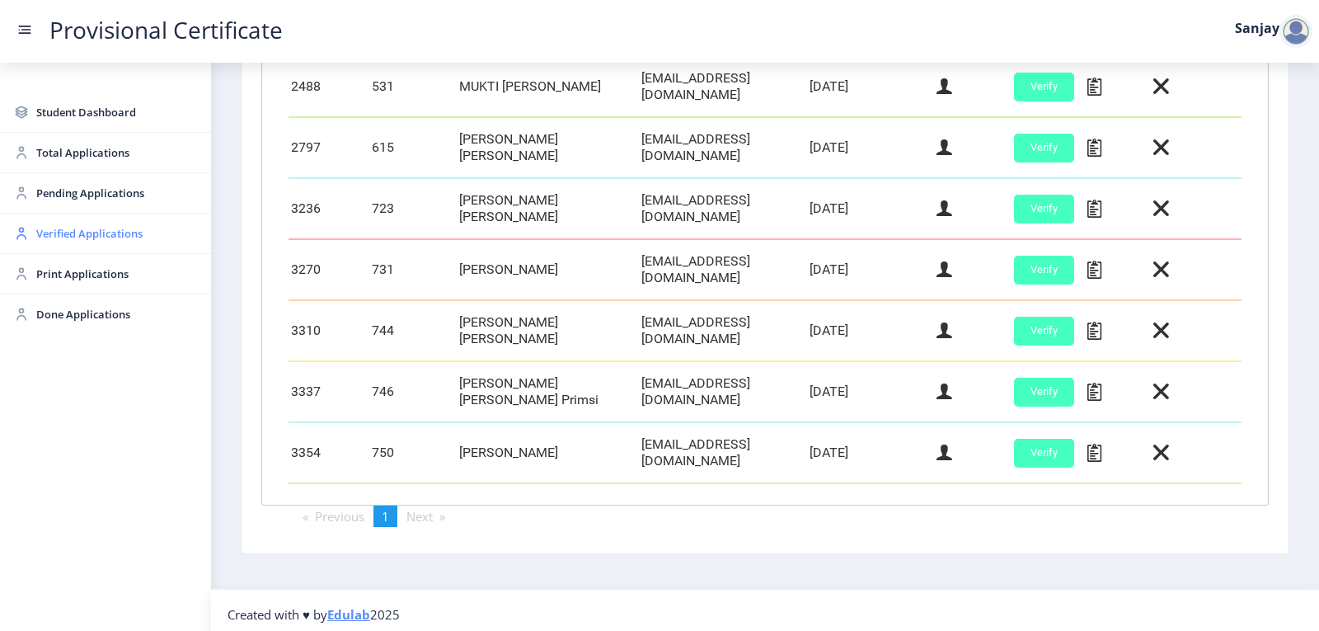
click at [55, 232] on span "Verified Applications" at bounding box center [117, 233] width 162 height 20
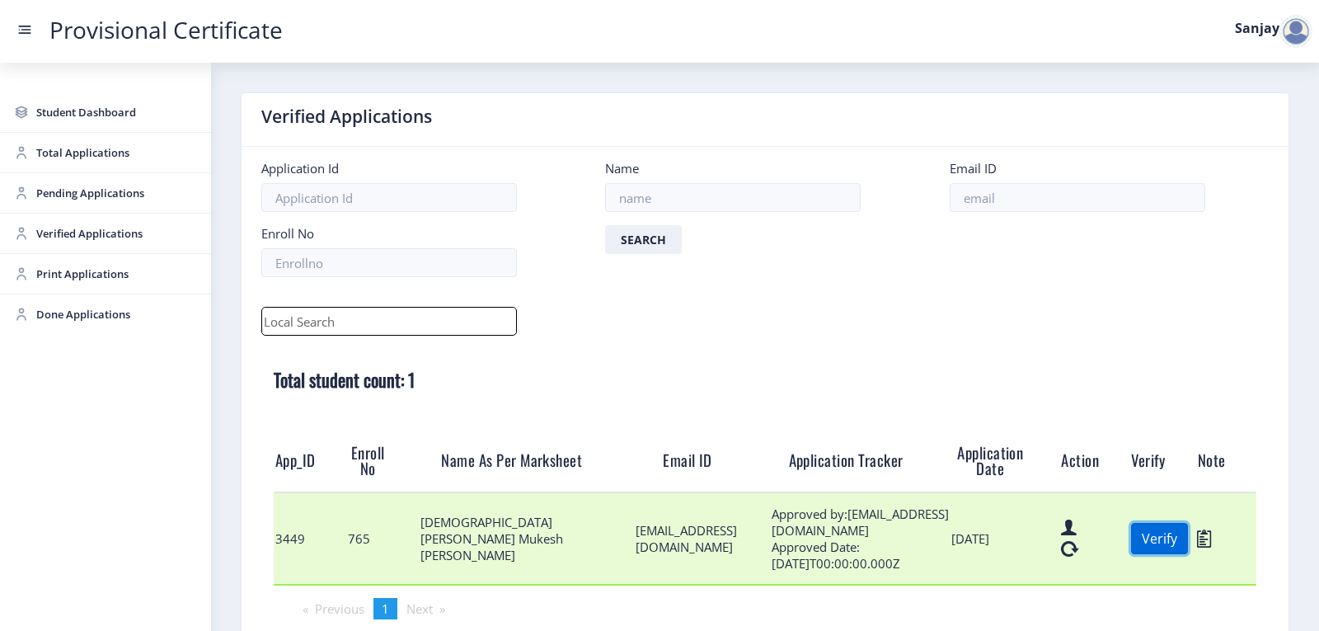
click at [1162, 542] on button "Verify" at bounding box center [1159, 538] width 57 height 31
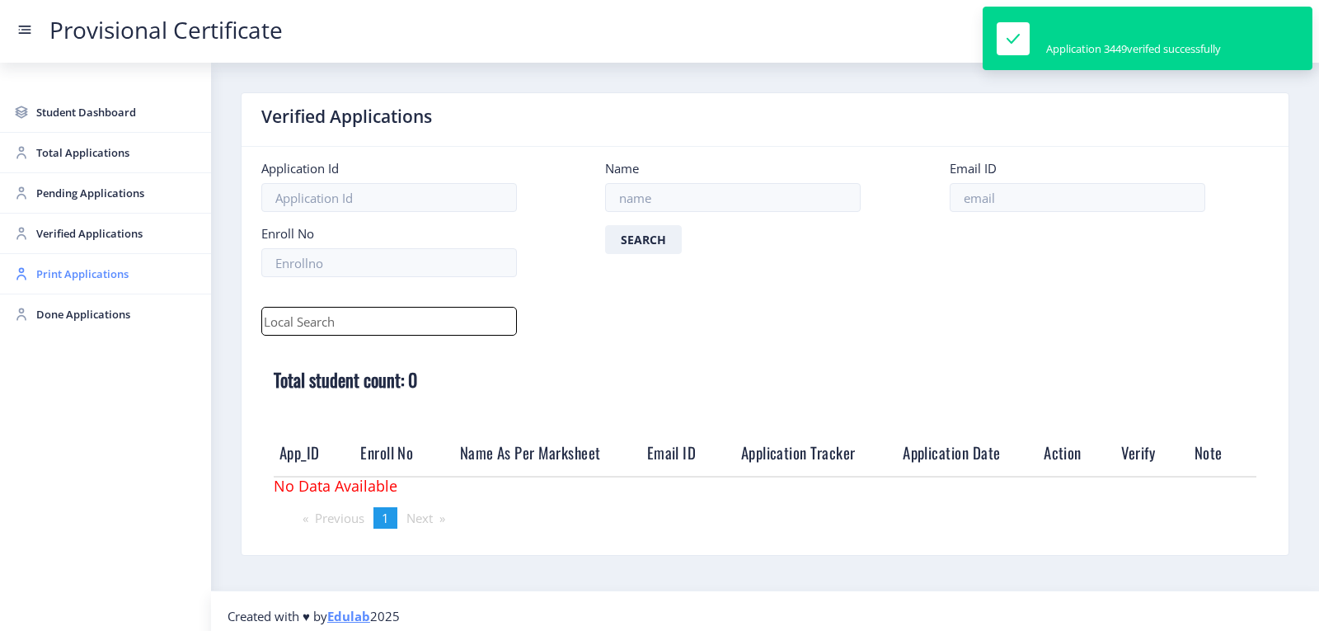
click at [63, 275] on span "Print Applications" at bounding box center [117, 274] width 162 height 20
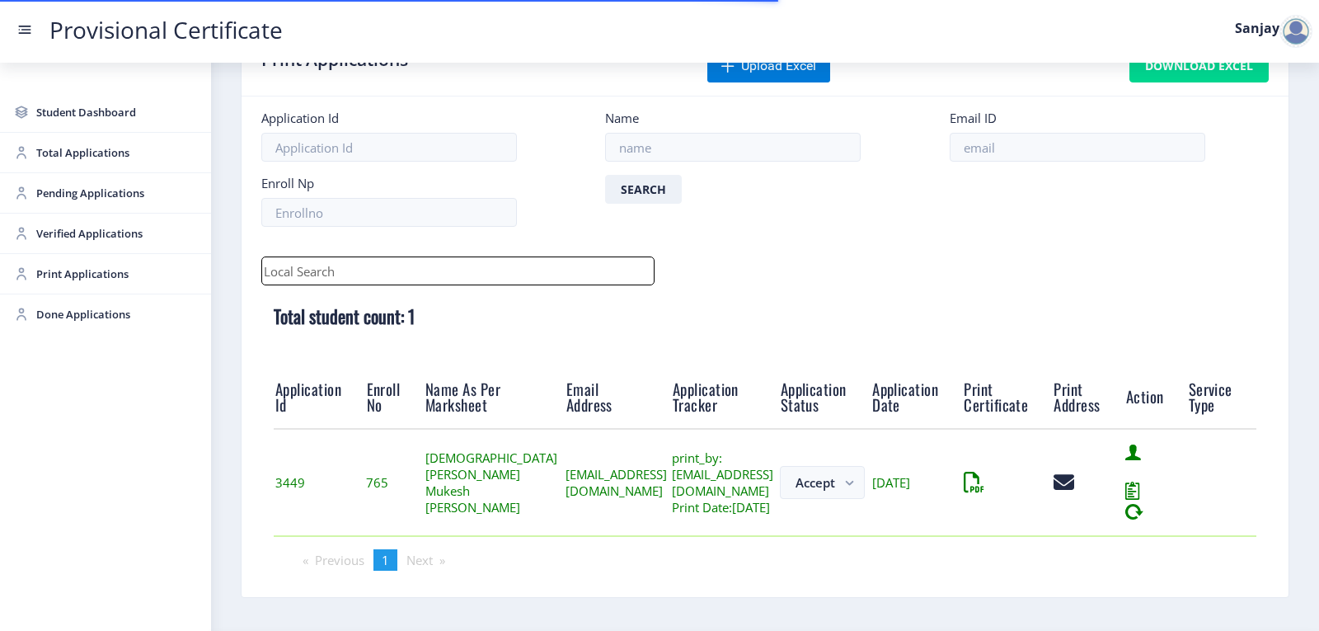
scroll to position [129, 0]
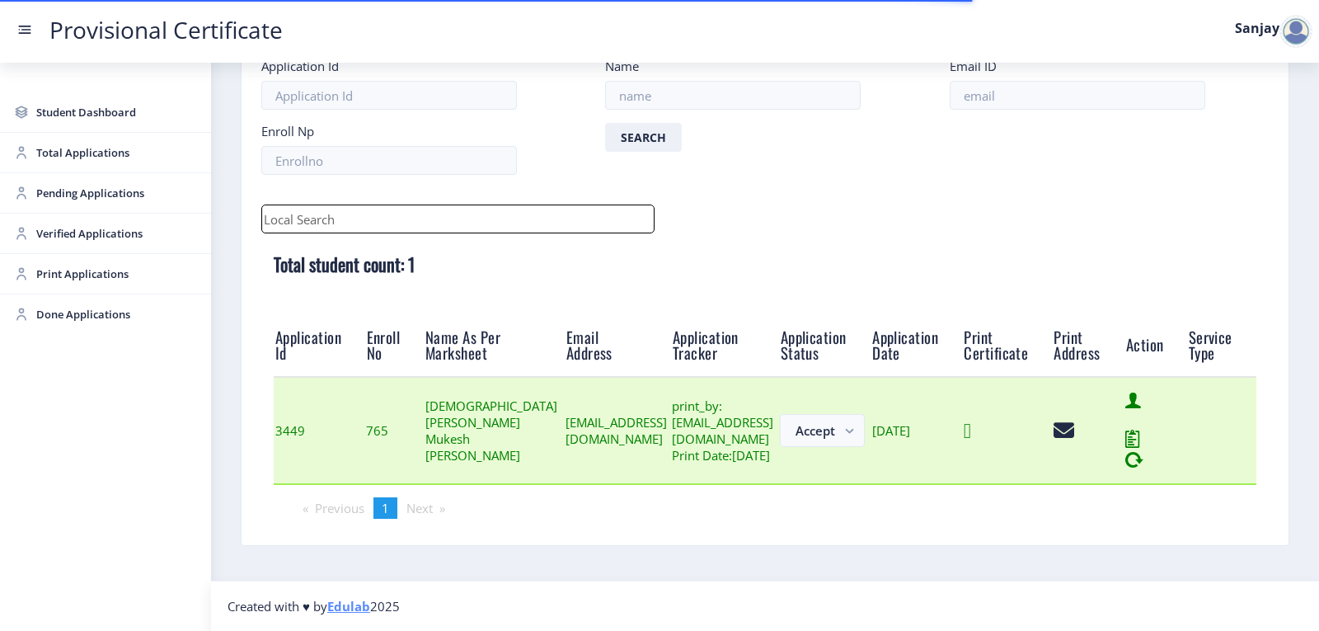
click at [971, 425] on icon at bounding box center [967, 430] width 7 height 21
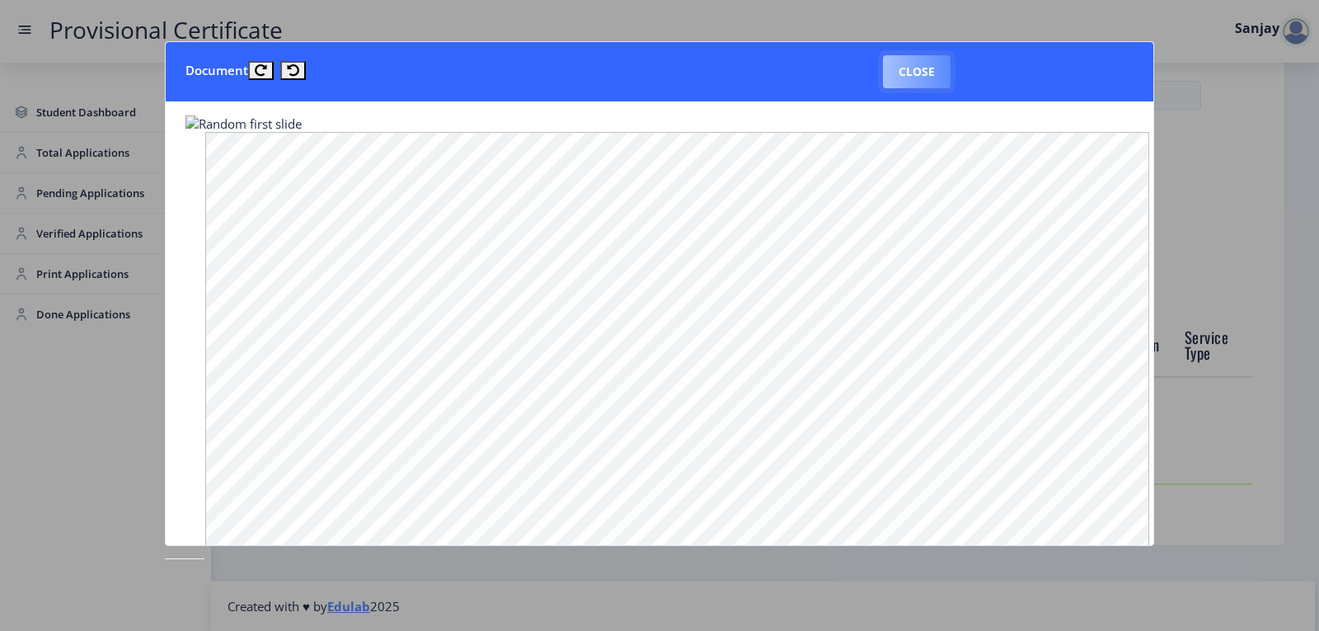
click at [913, 67] on button "Close" at bounding box center [917, 71] width 68 height 33
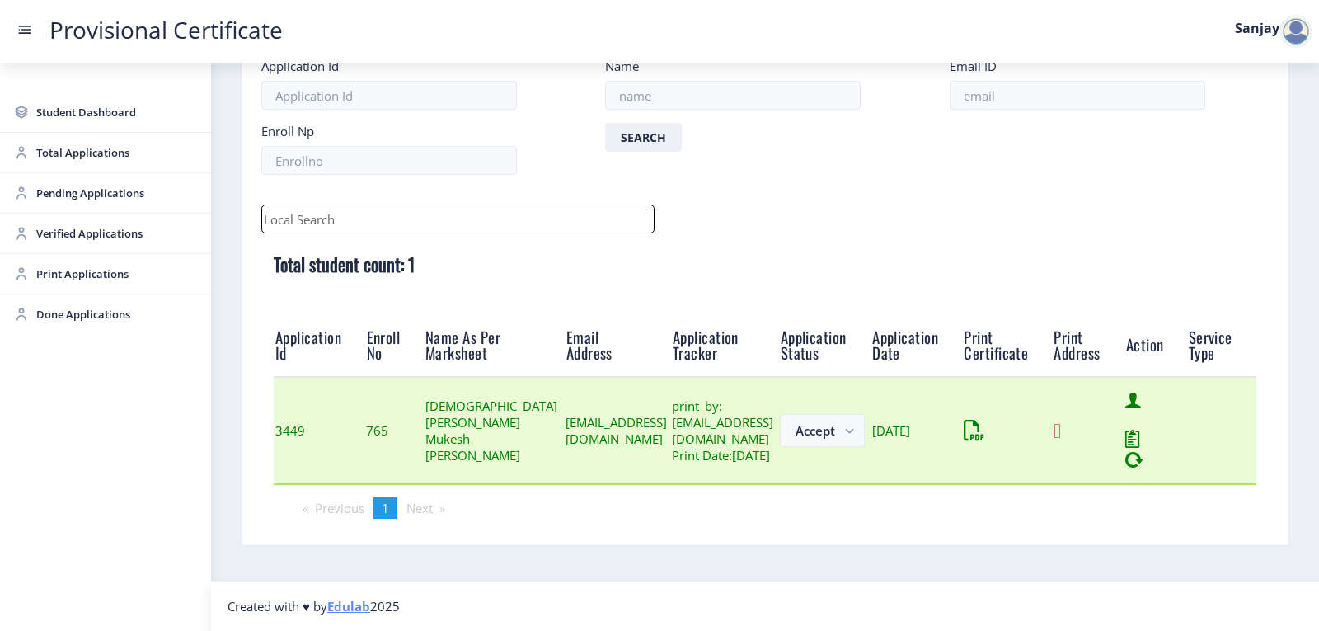
click at [1061, 434] on icon at bounding box center [1056, 430] width 7 height 21
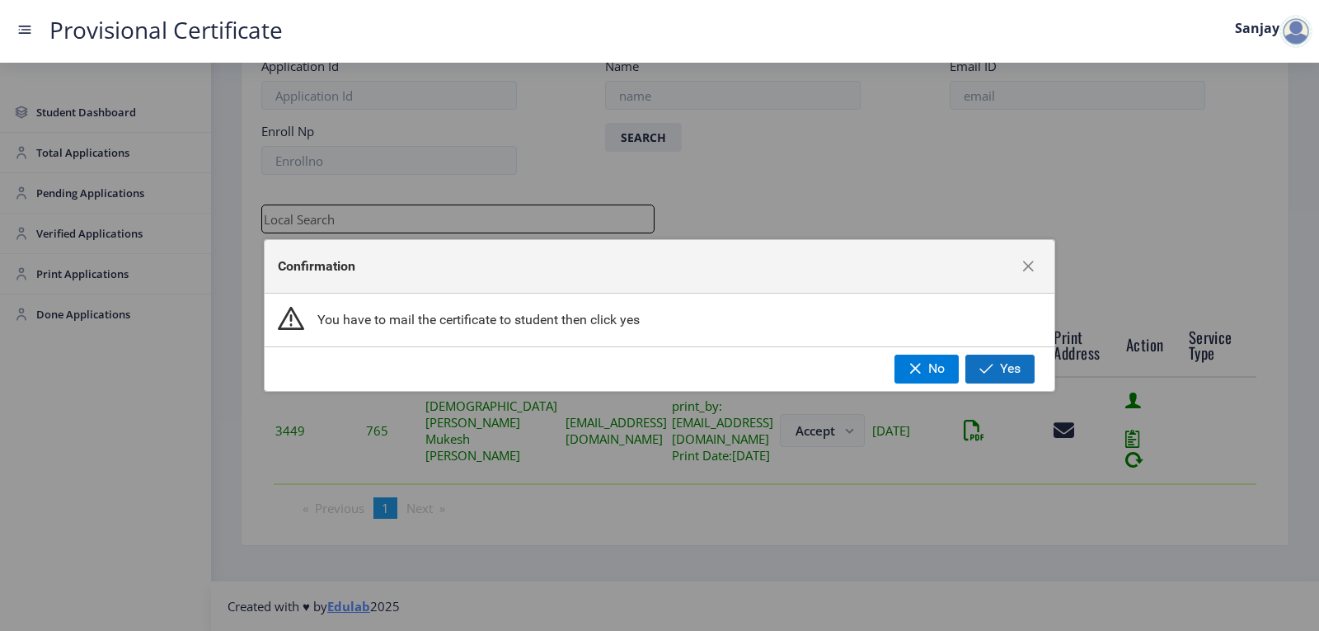
click at [997, 369] on button "Yes" at bounding box center [999, 368] width 69 height 28
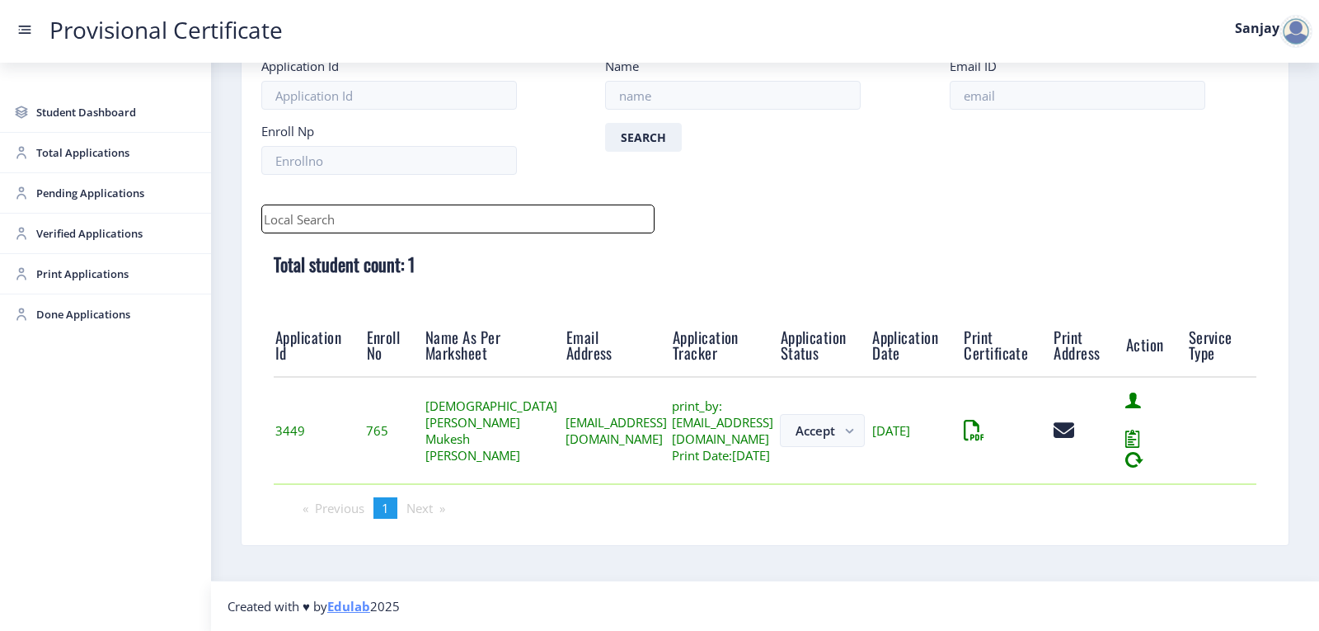
scroll to position [19, 0]
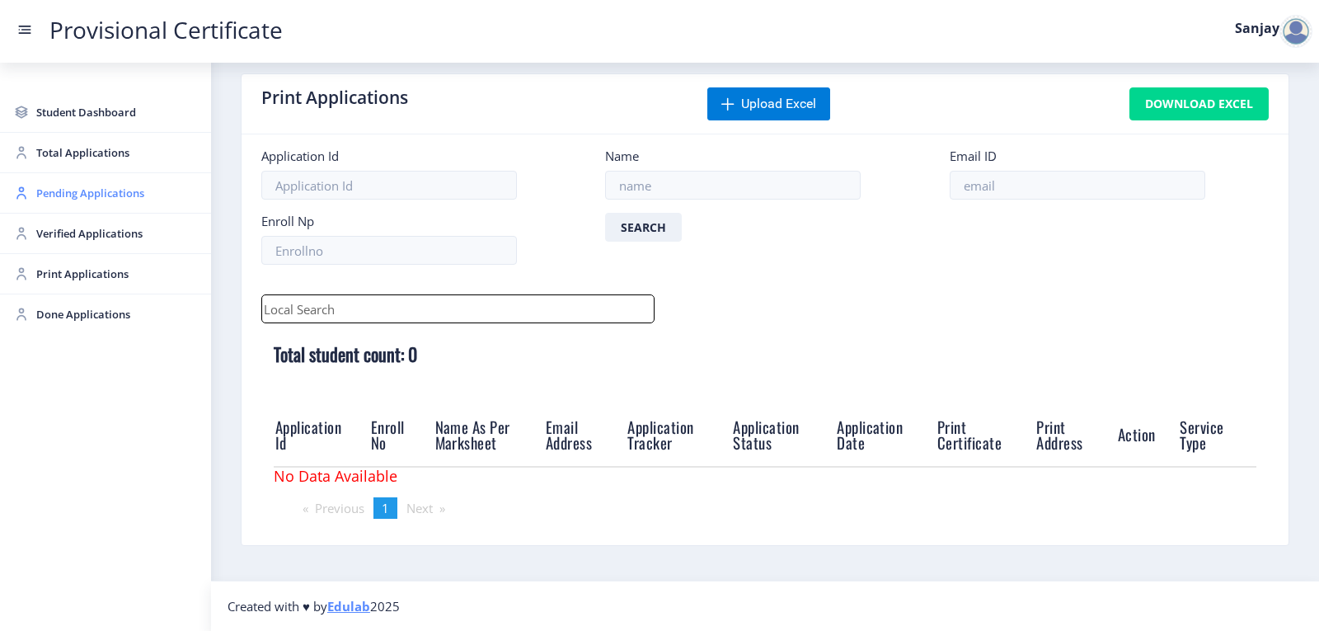
click at [89, 196] on span "Pending Applications" at bounding box center [117, 193] width 162 height 20
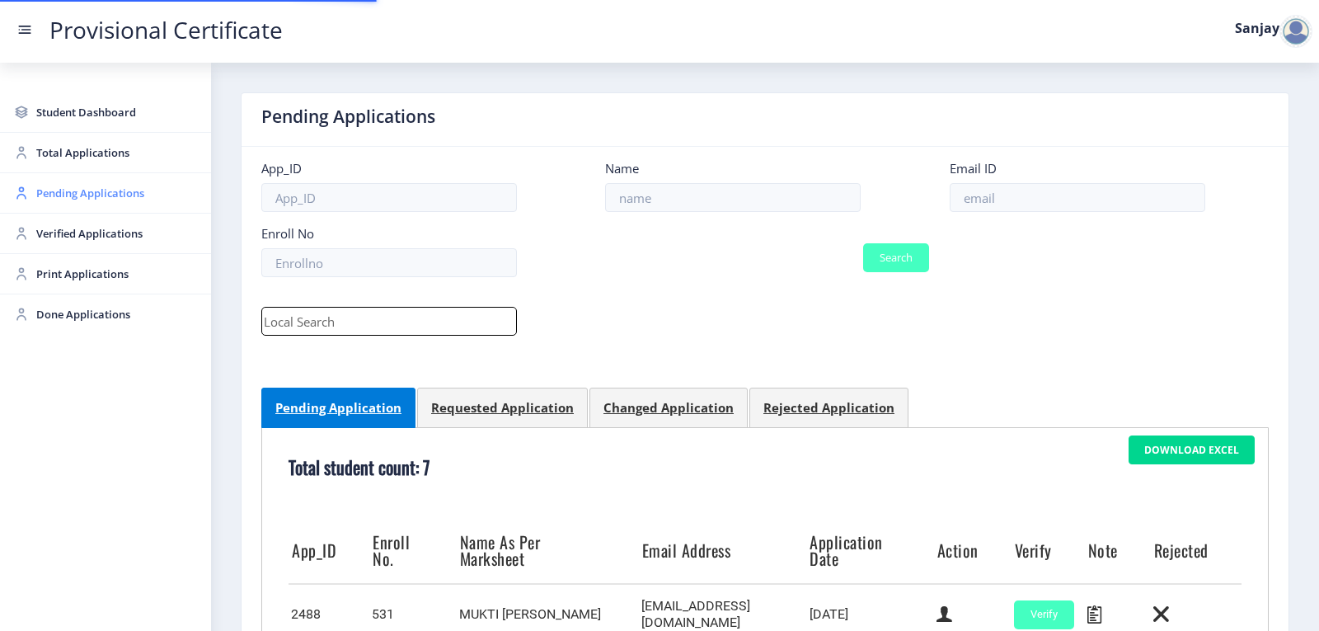
click at [89, 196] on span "Pending Applications" at bounding box center [117, 193] width 162 height 20
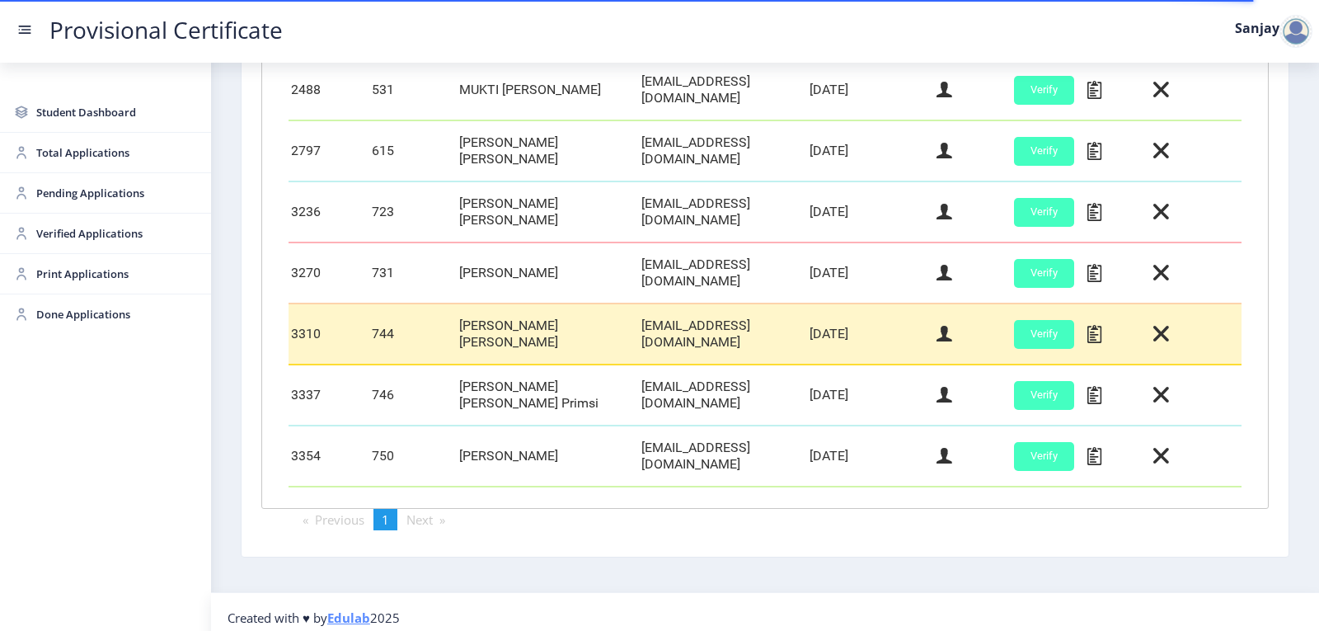
scroll to position [528, 0]
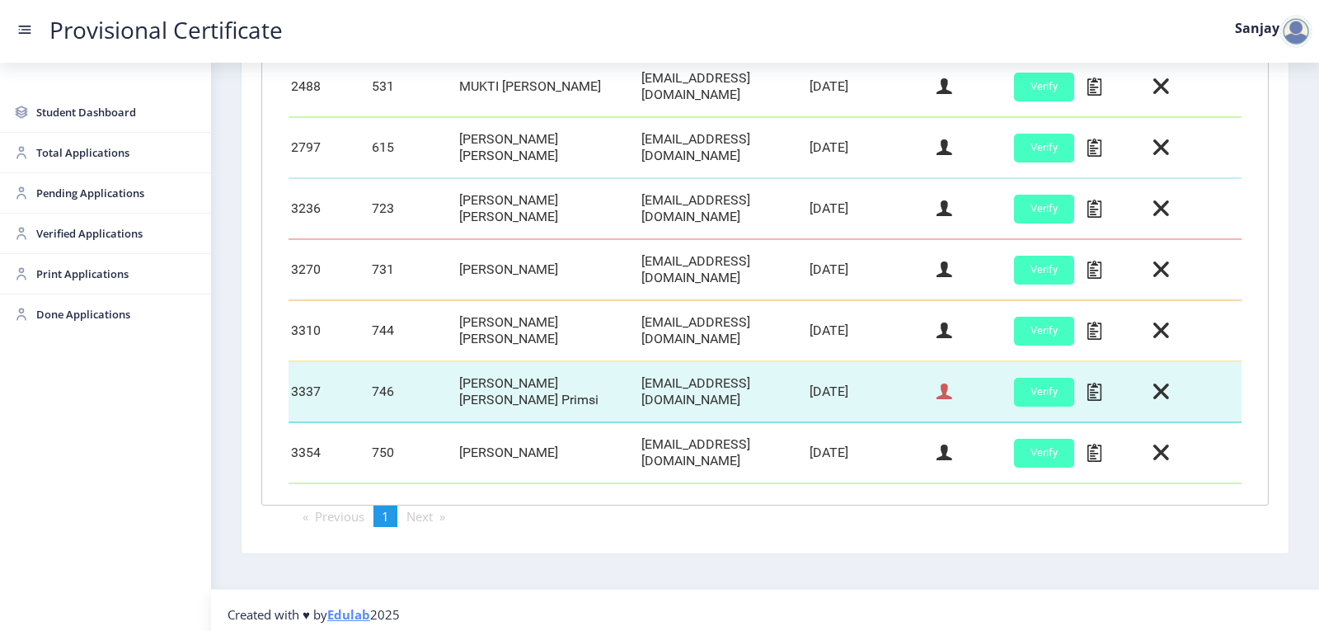
click at [941, 382] on icon at bounding box center [944, 391] width 16 height 21
select select "March"
select select "B+"
select select "Regular"
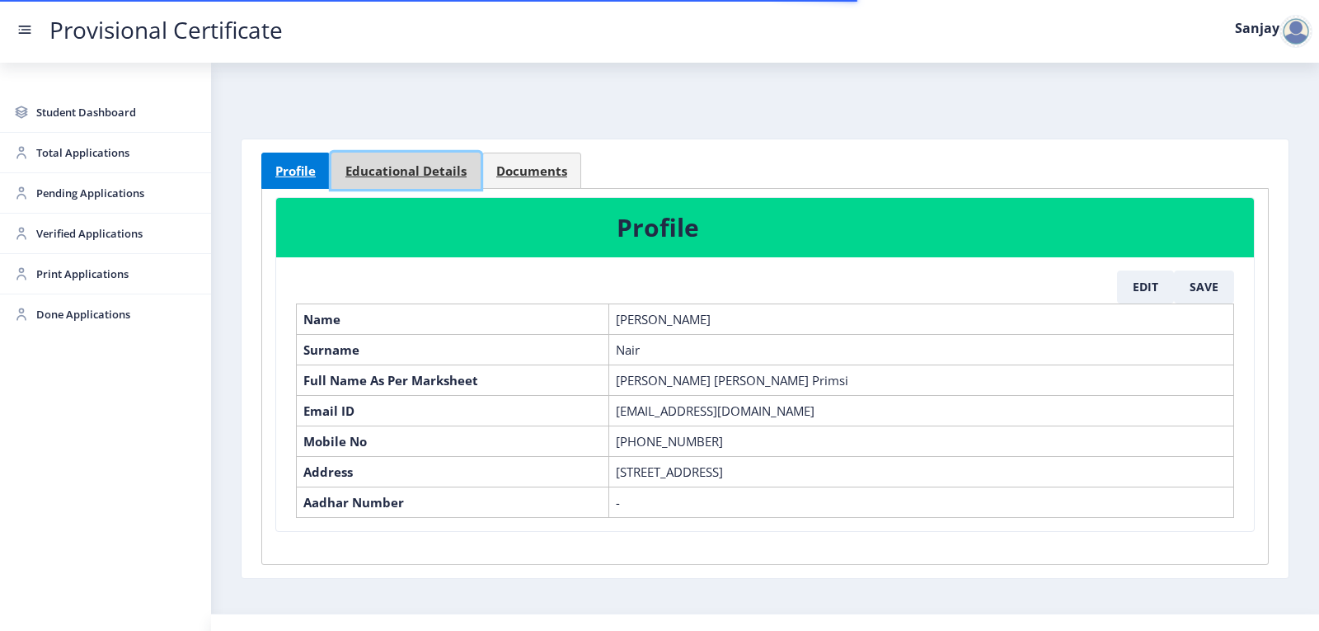
click at [429, 162] on link "Educational Details" at bounding box center [405, 170] width 149 height 36
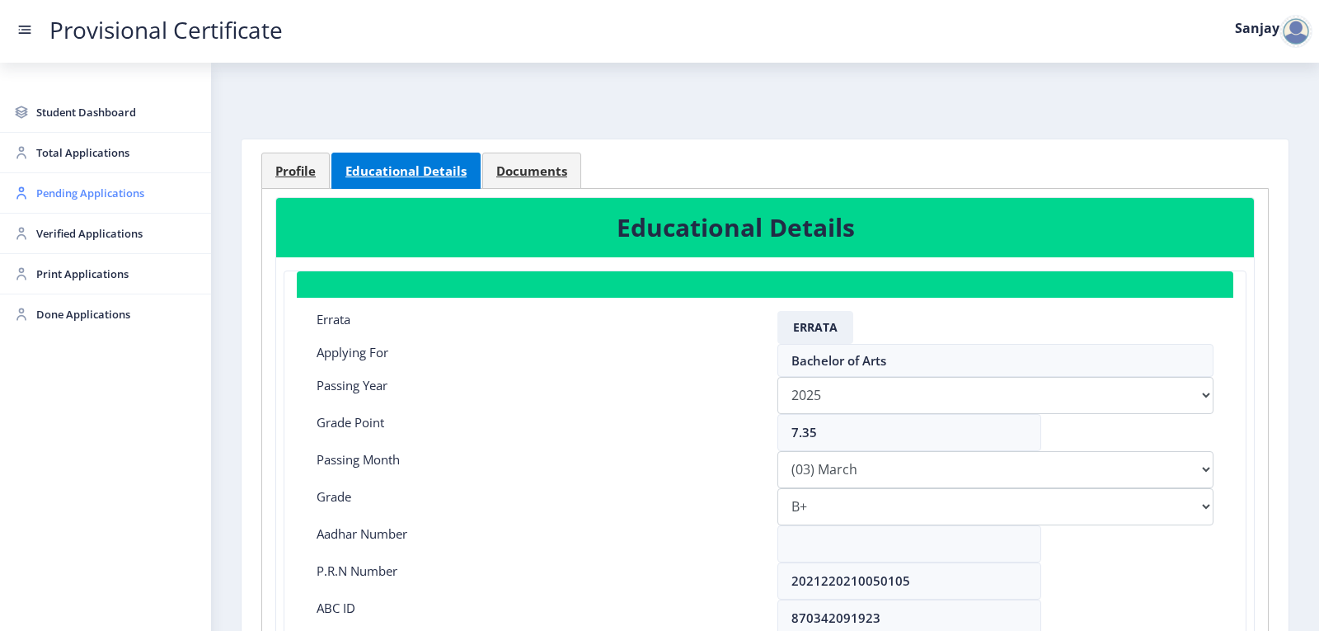
click at [98, 191] on span "Pending Applications" at bounding box center [117, 193] width 162 height 20
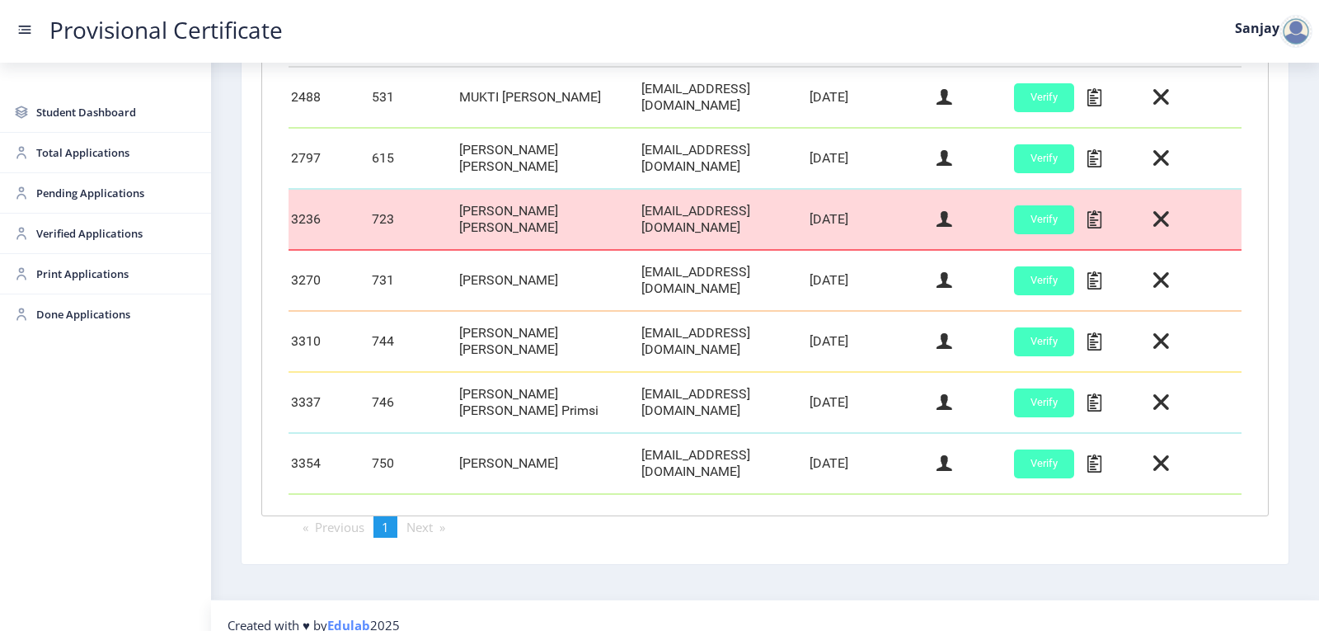
scroll to position [528, 0]
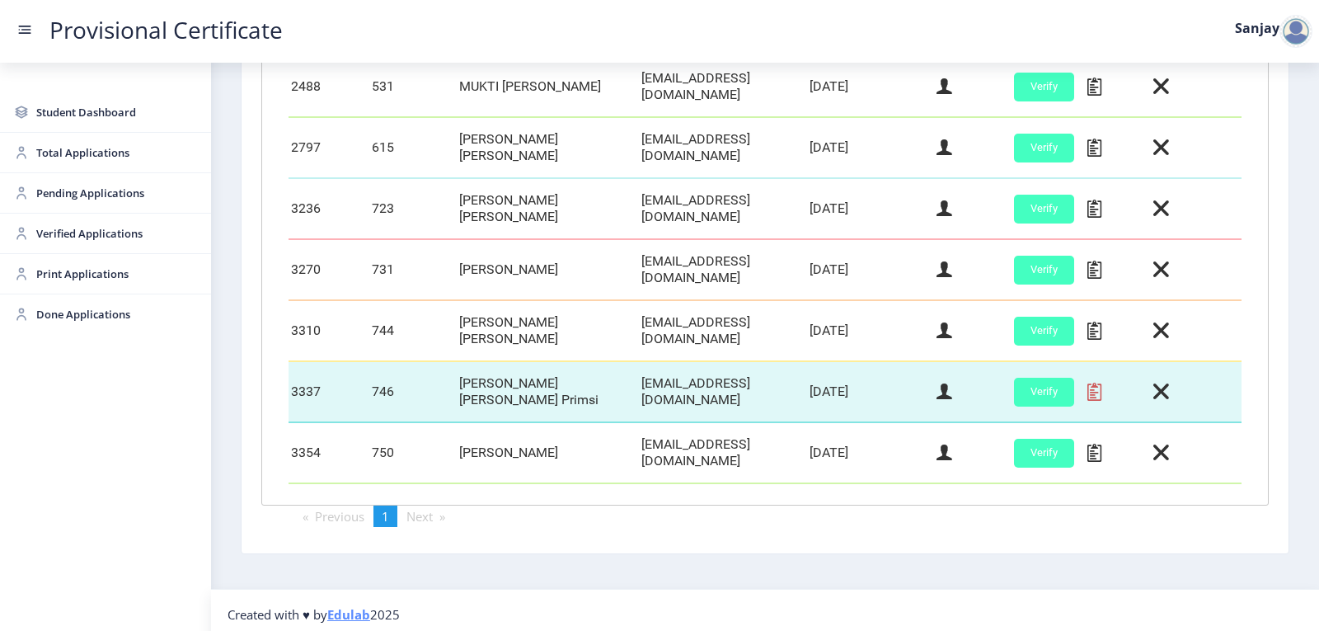
click at [1087, 391] on icon at bounding box center [1094, 391] width 14 height 21
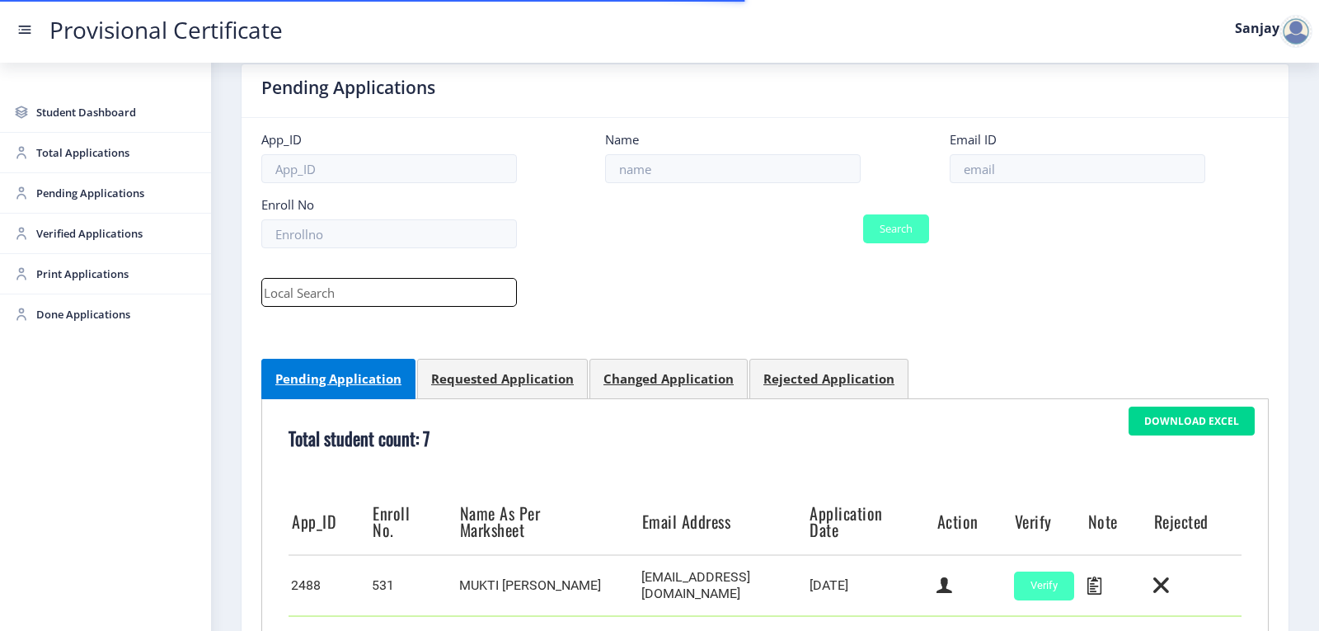
scroll to position [0, 0]
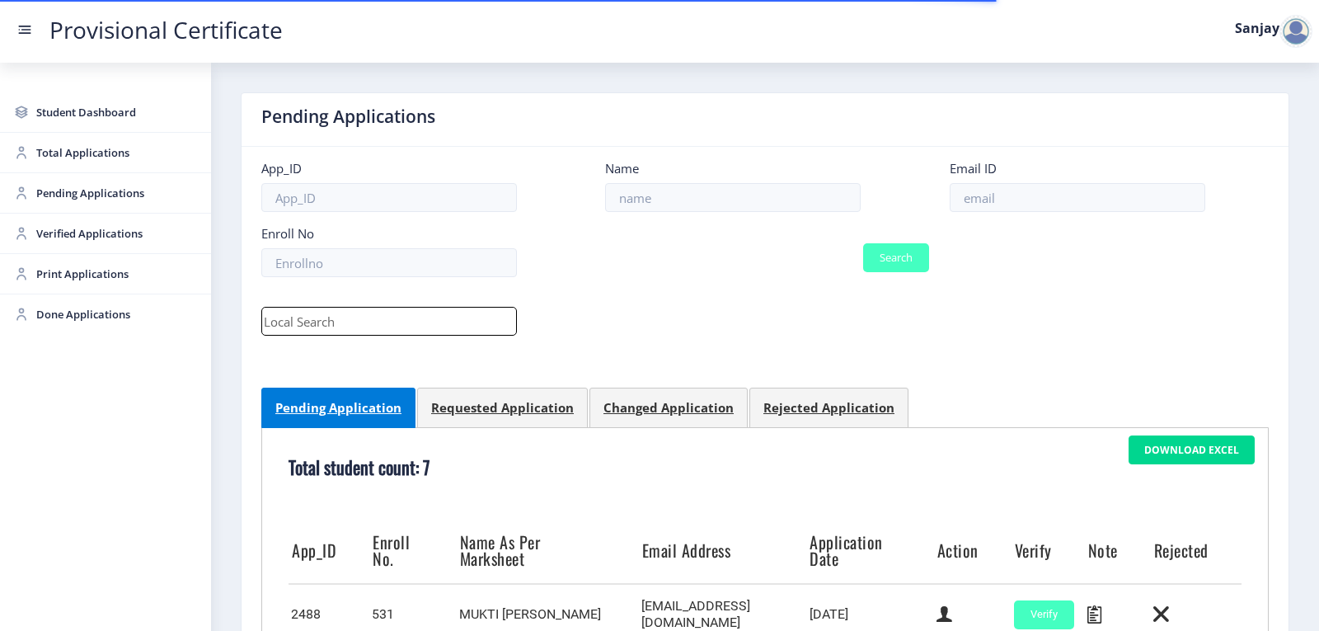
click at [1298, 30] on div at bounding box center [1295, 31] width 33 height 33
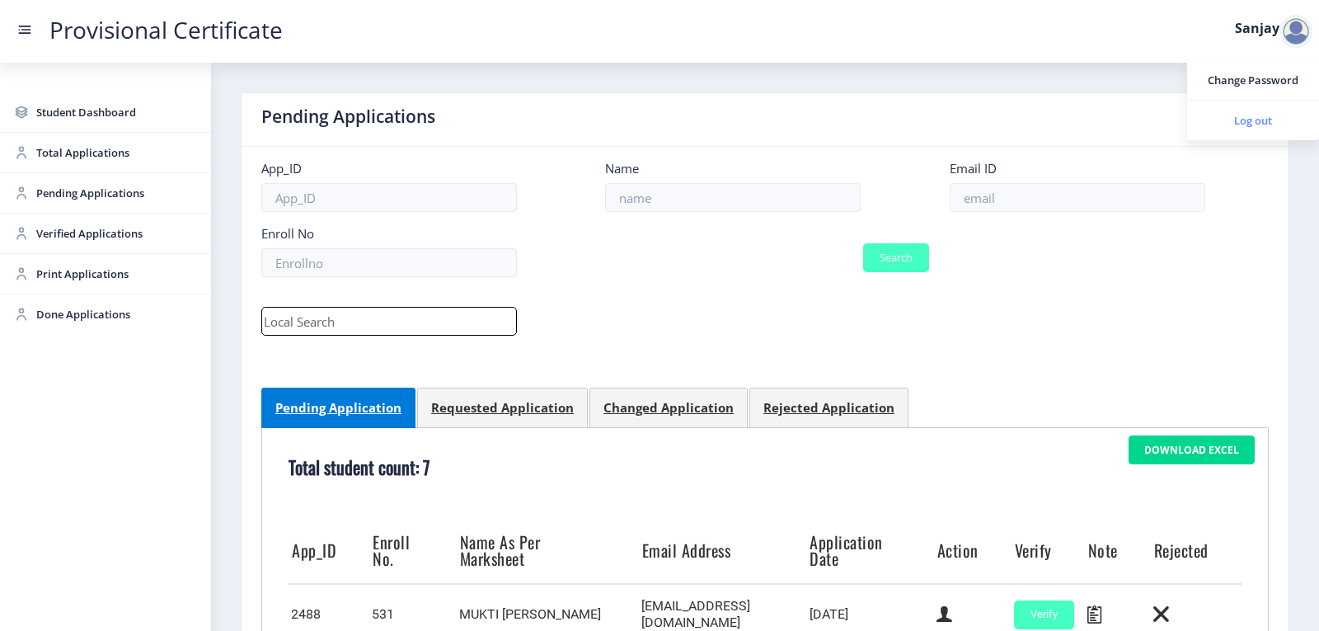
click at [1267, 111] on span "Log out" at bounding box center [1253, 120] width 106 height 20
